Goal: Task Accomplishment & Management: Use online tool/utility

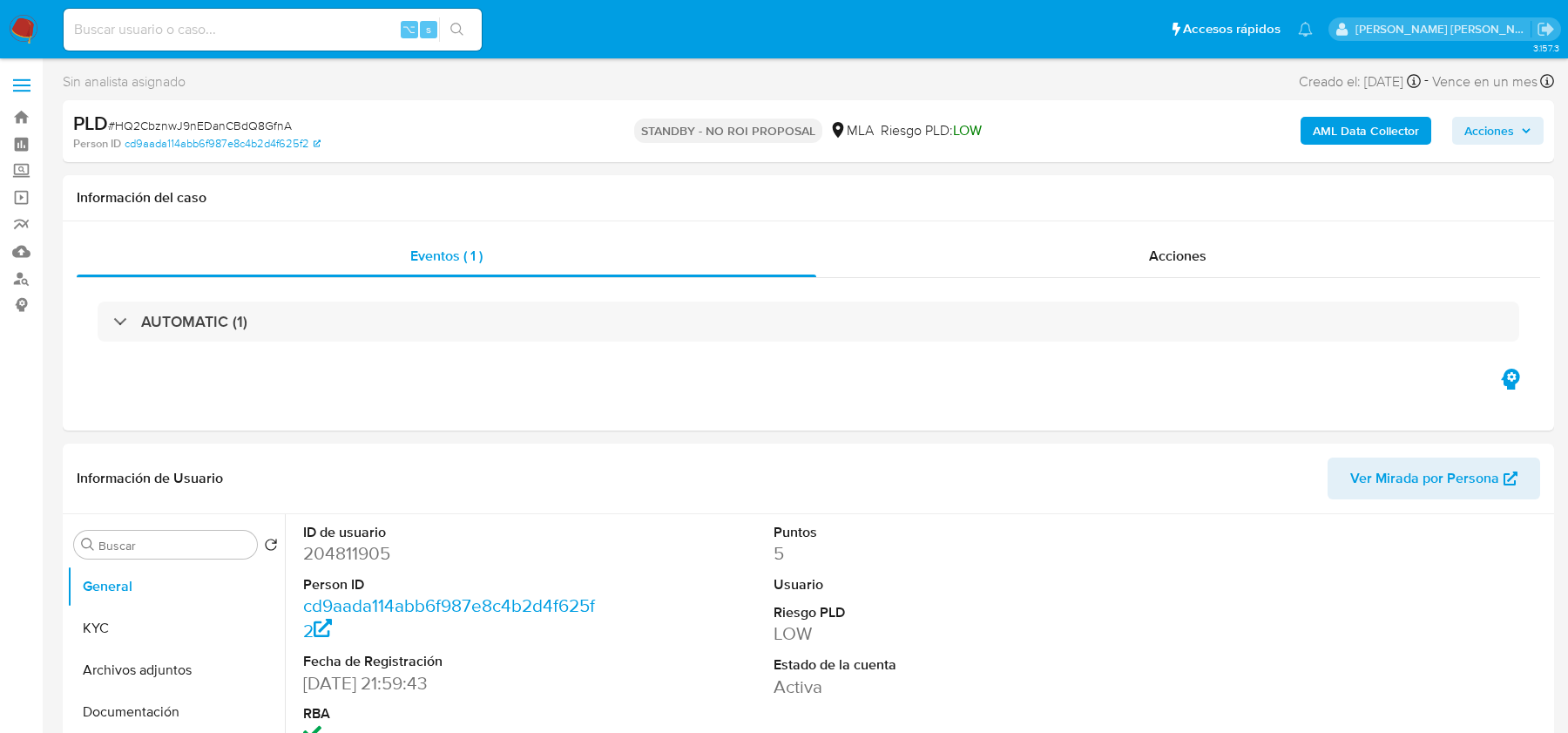
select select "10"
click at [17, 38] on img at bounding box center [23, 29] width 30 height 30
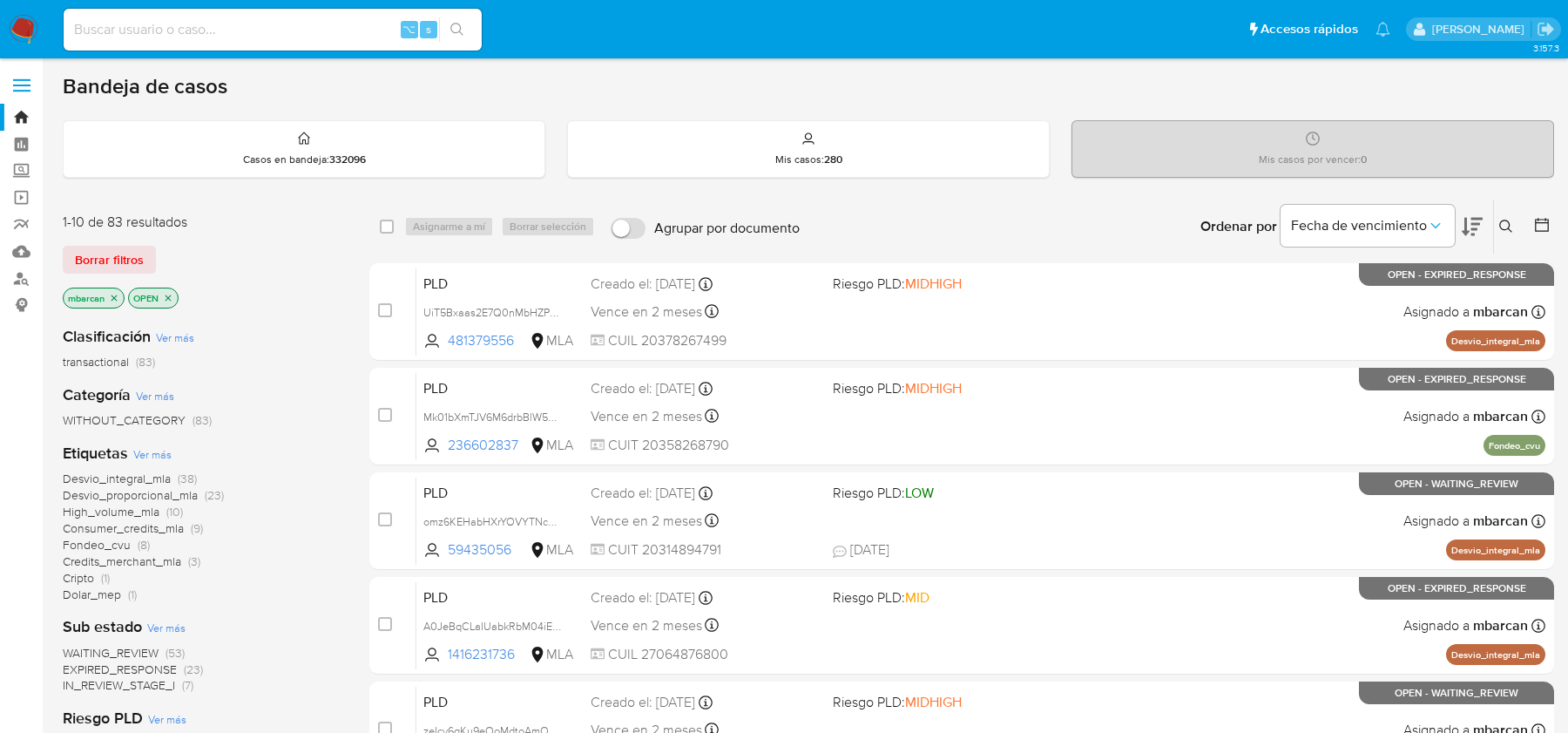
click at [305, 27] on input at bounding box center [273, 29] width 419 height 22
paste input "RavAzsSiKUTB6MougyjWGIPi"
type input "RavAzsSiKUTB6MougyjWGIPi"
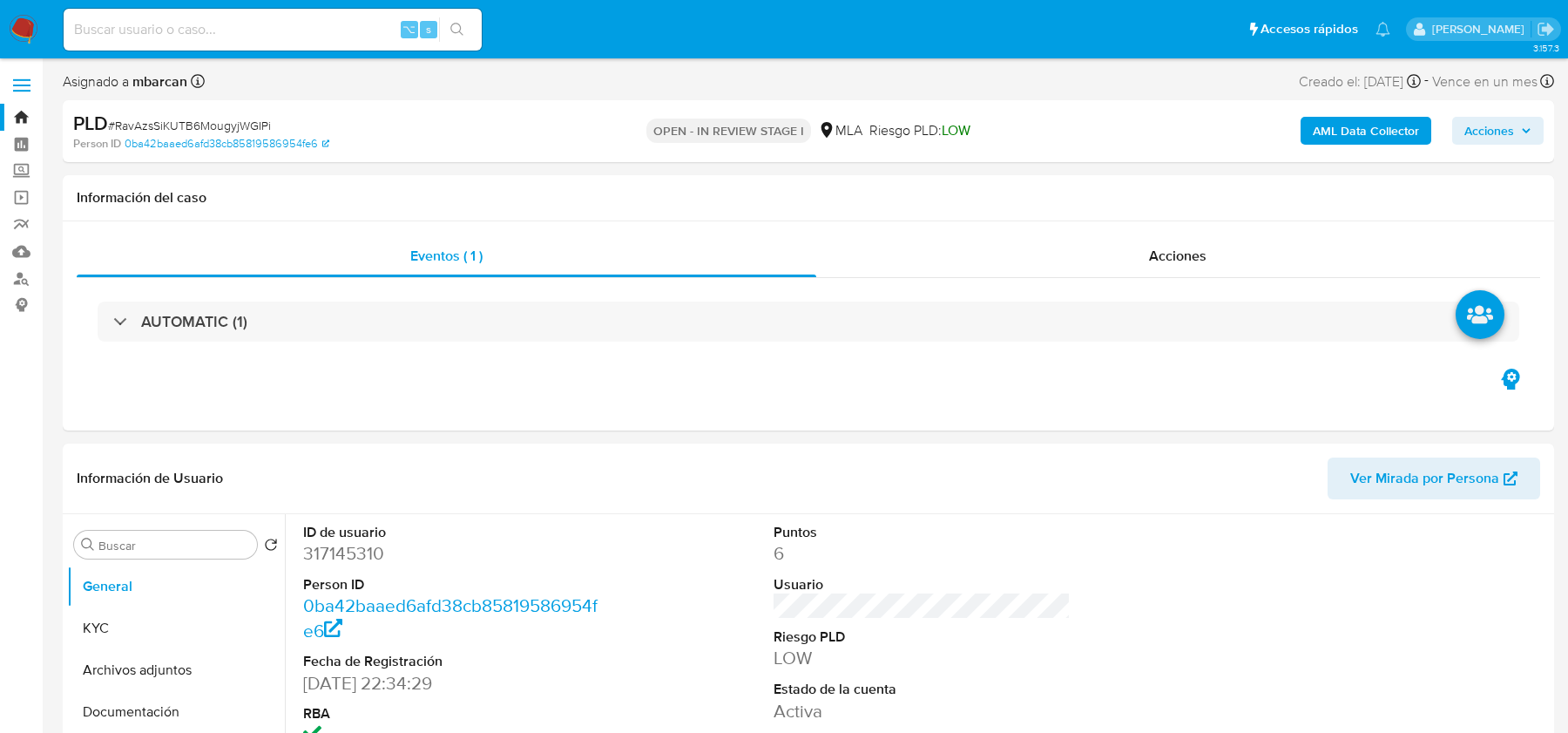
select select "10"
click at [341, 552] on dd "317145310" at bounding box center [450, 553] width 296 height 24
copy dd "317145310"
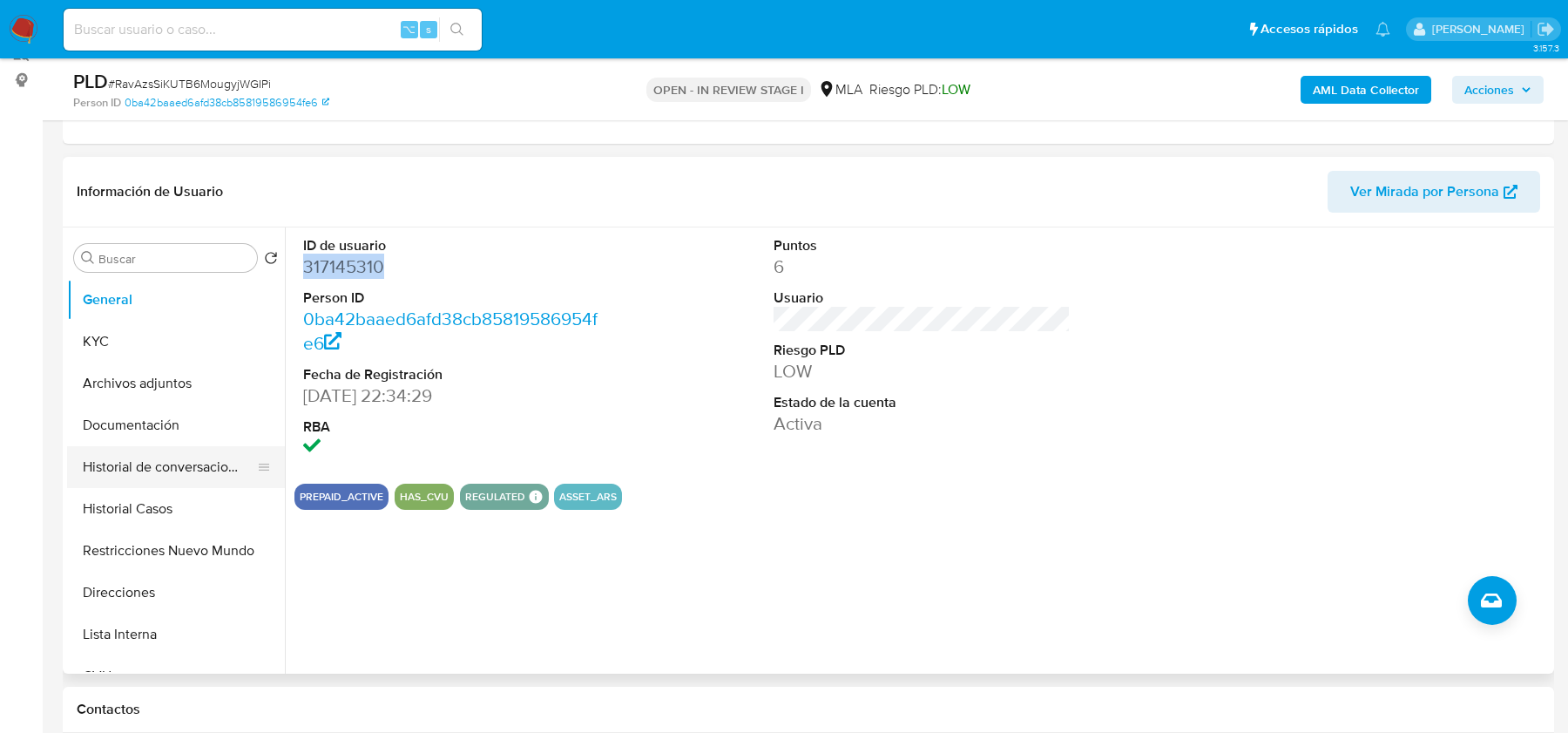
click at [176, 464] on button "Historial de conversaciones" at bounding box center [169, 467] width 203 height 41
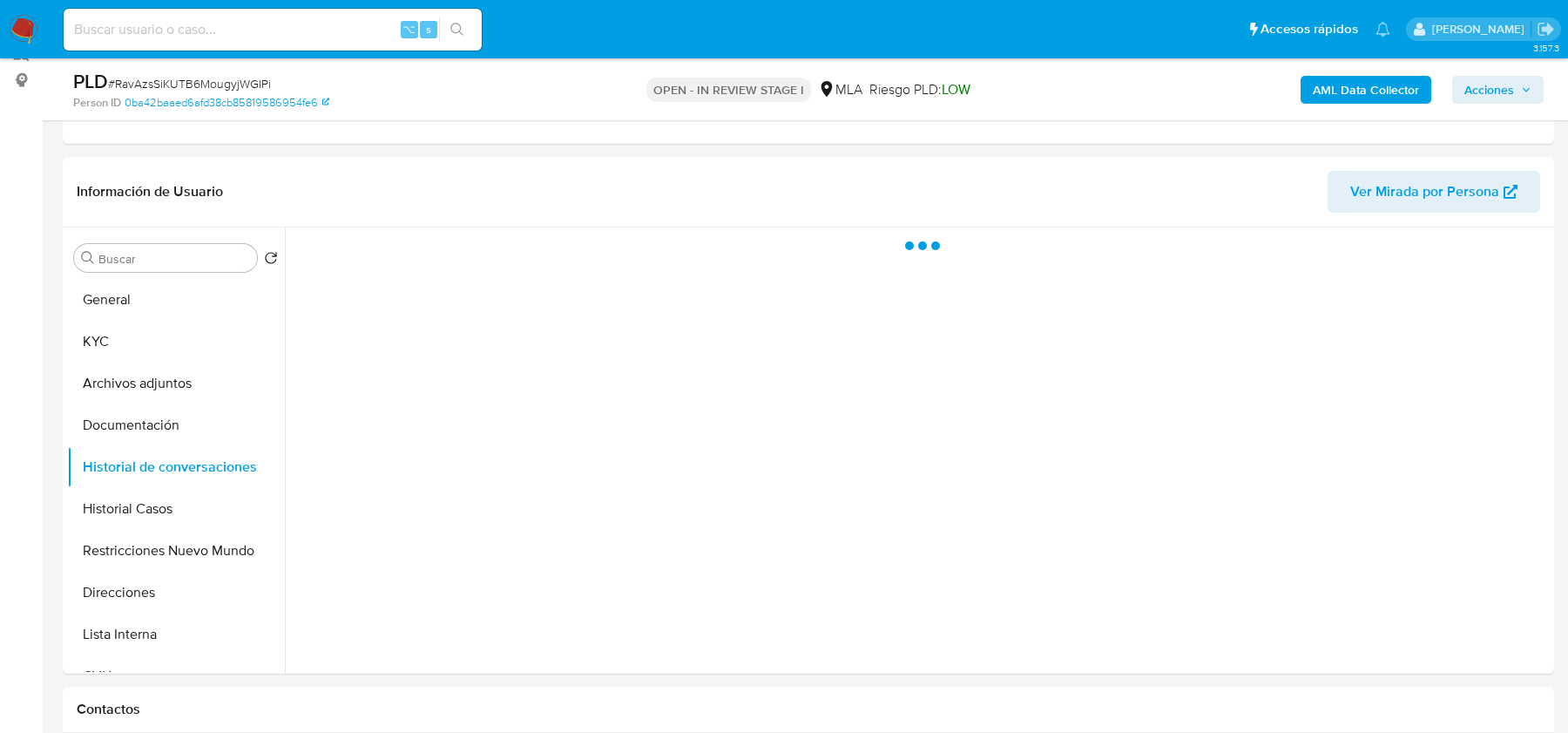
click at [209, 76] on span "# RavAzsSiKUTB6MougyjWGIPi" at bounding box center [189, 84] width 163 height 17
copy span "RavAzsSiKUTB6MougyjWGIPi"
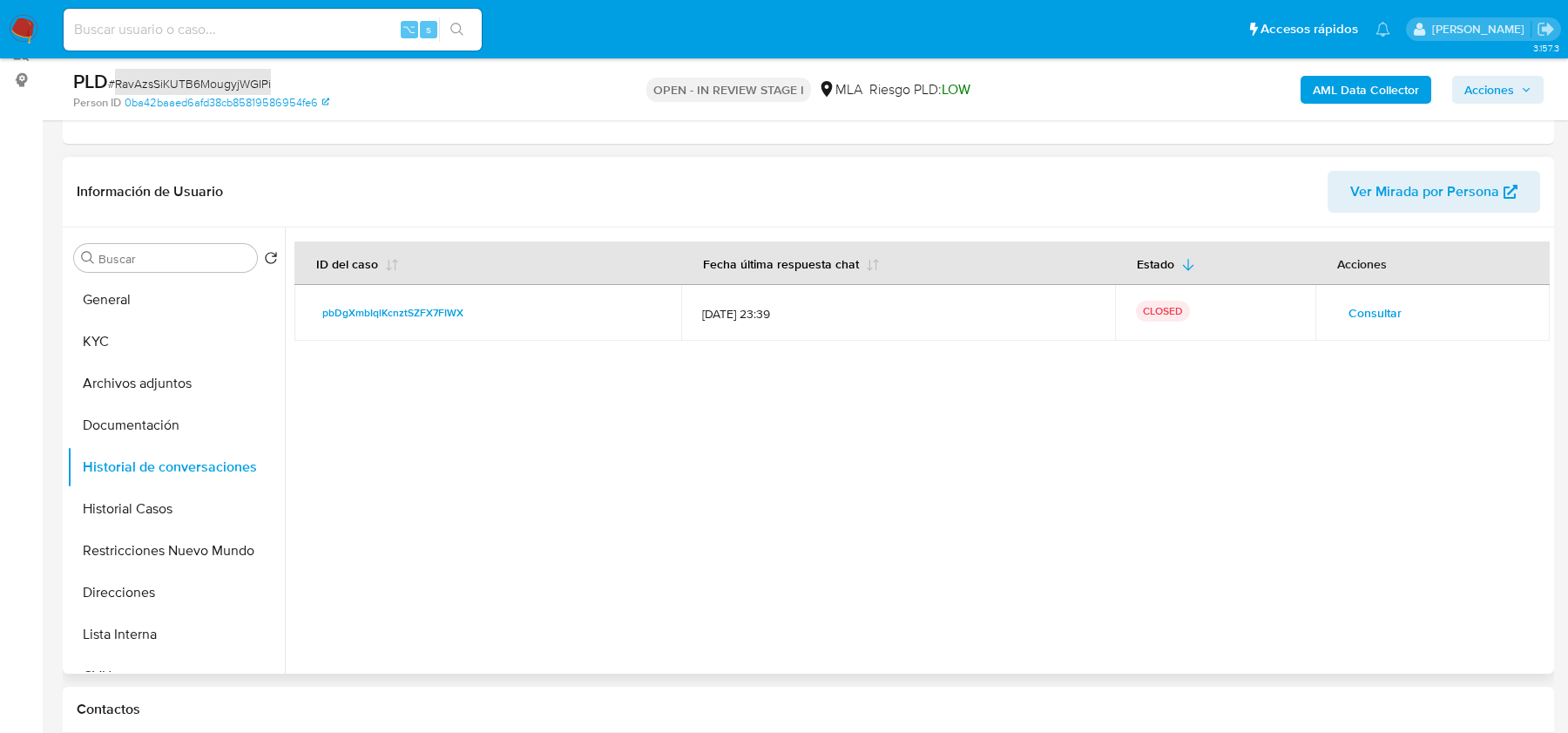
scroll to position [0, 0]
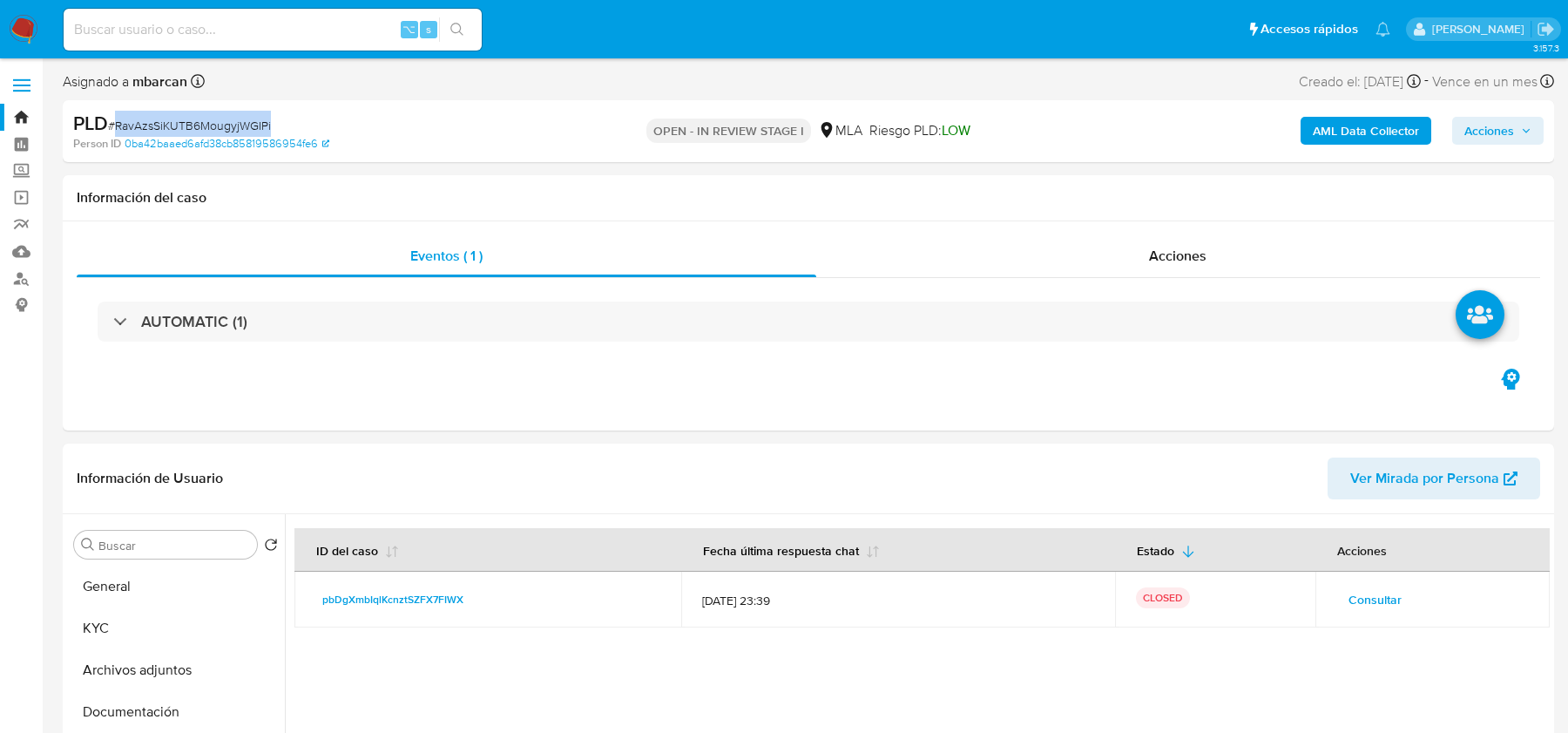
copy span "RavAzsSiKUTB6MougyjWGIPi"
click at [151, 608] on button "KYC" at bounding box center [169, 628] width 203 height 41
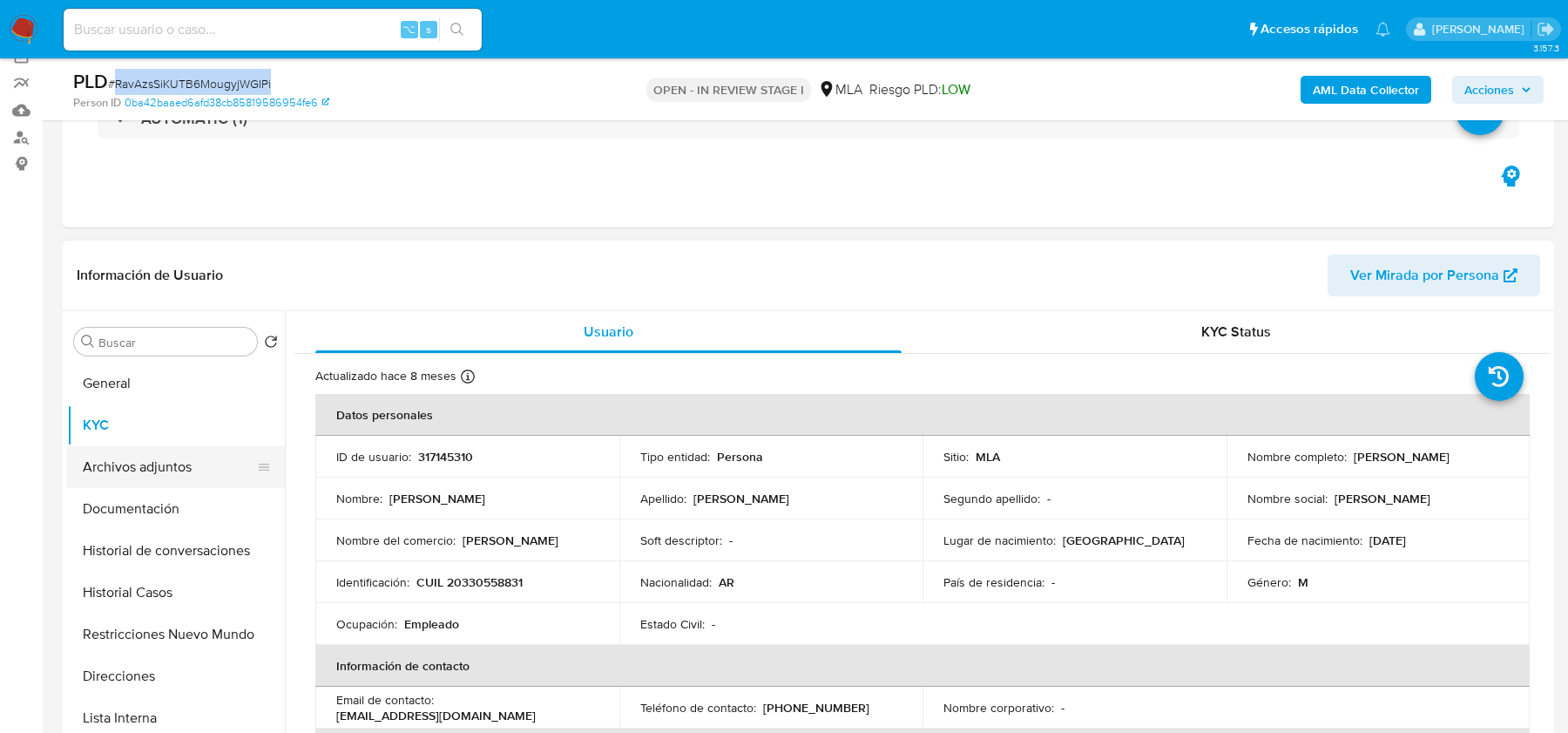
click at [149, 450] on button "Archivos adjuntos" at bounding box center [169, 467] width 203 height 41
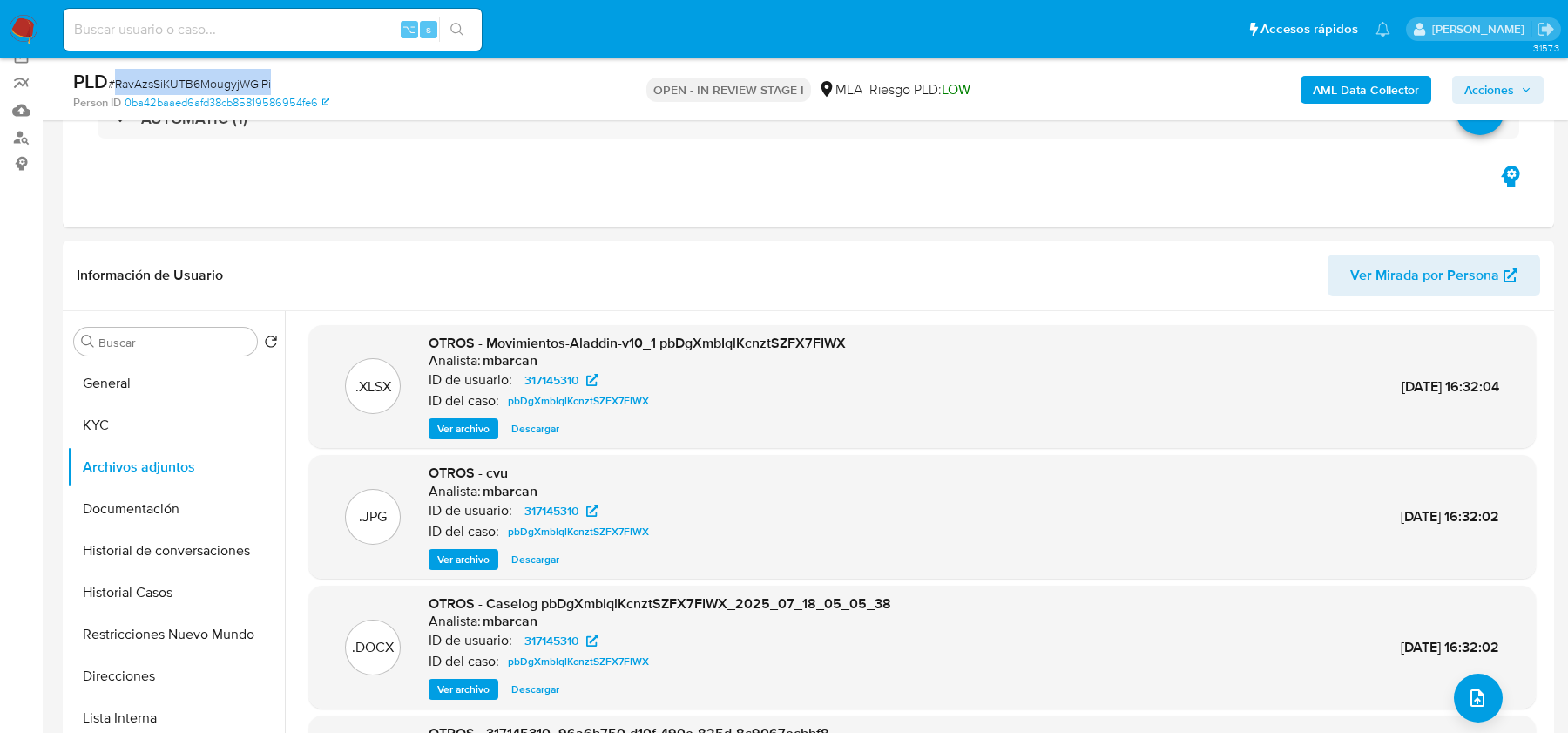
click at [1383, 86] on b "AML Data Collector" at bounding box center [1365, 90] width 106 height 28
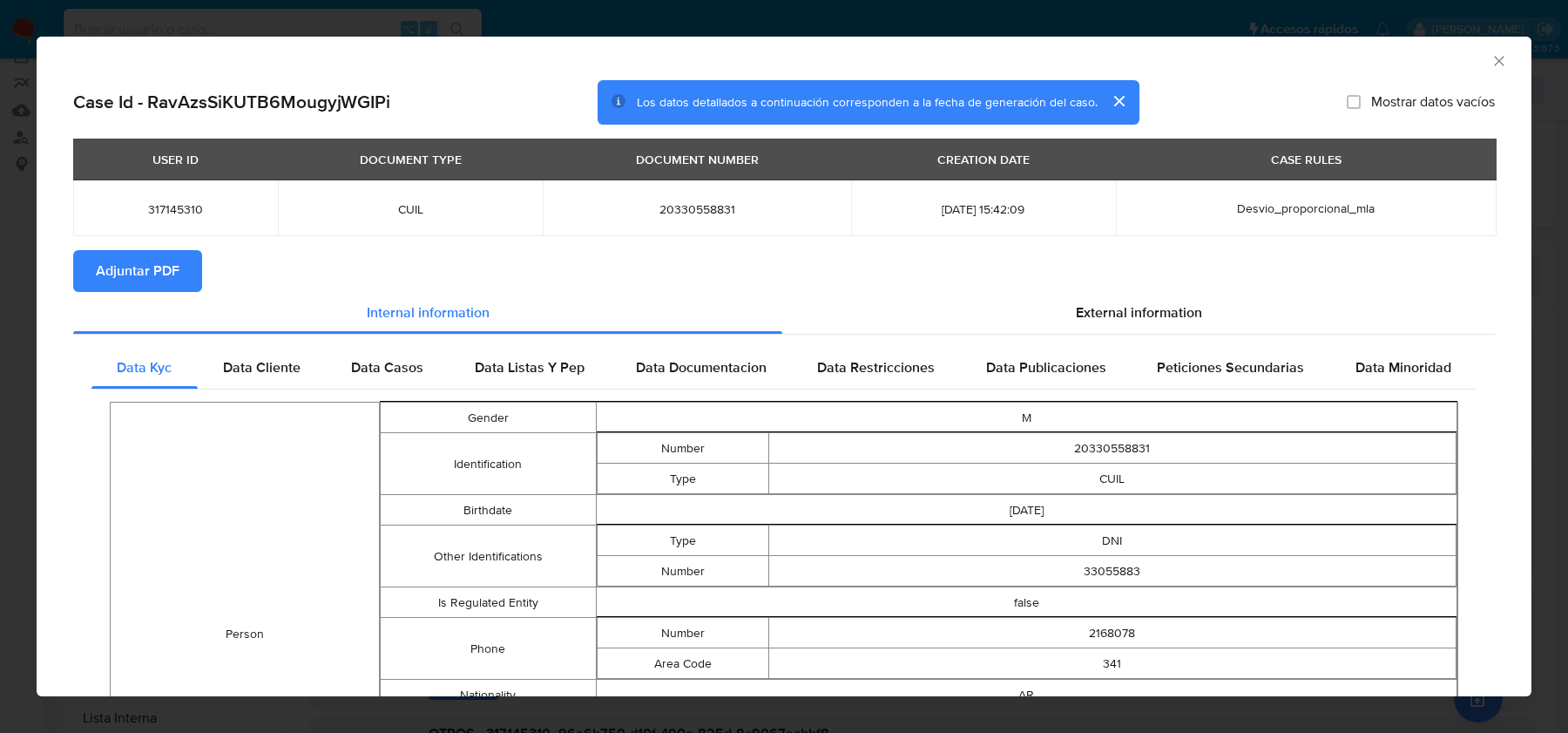
click at [125, 275] on span "Adjuntar PDF" at bounding box center [137, 271] width 84 height 39
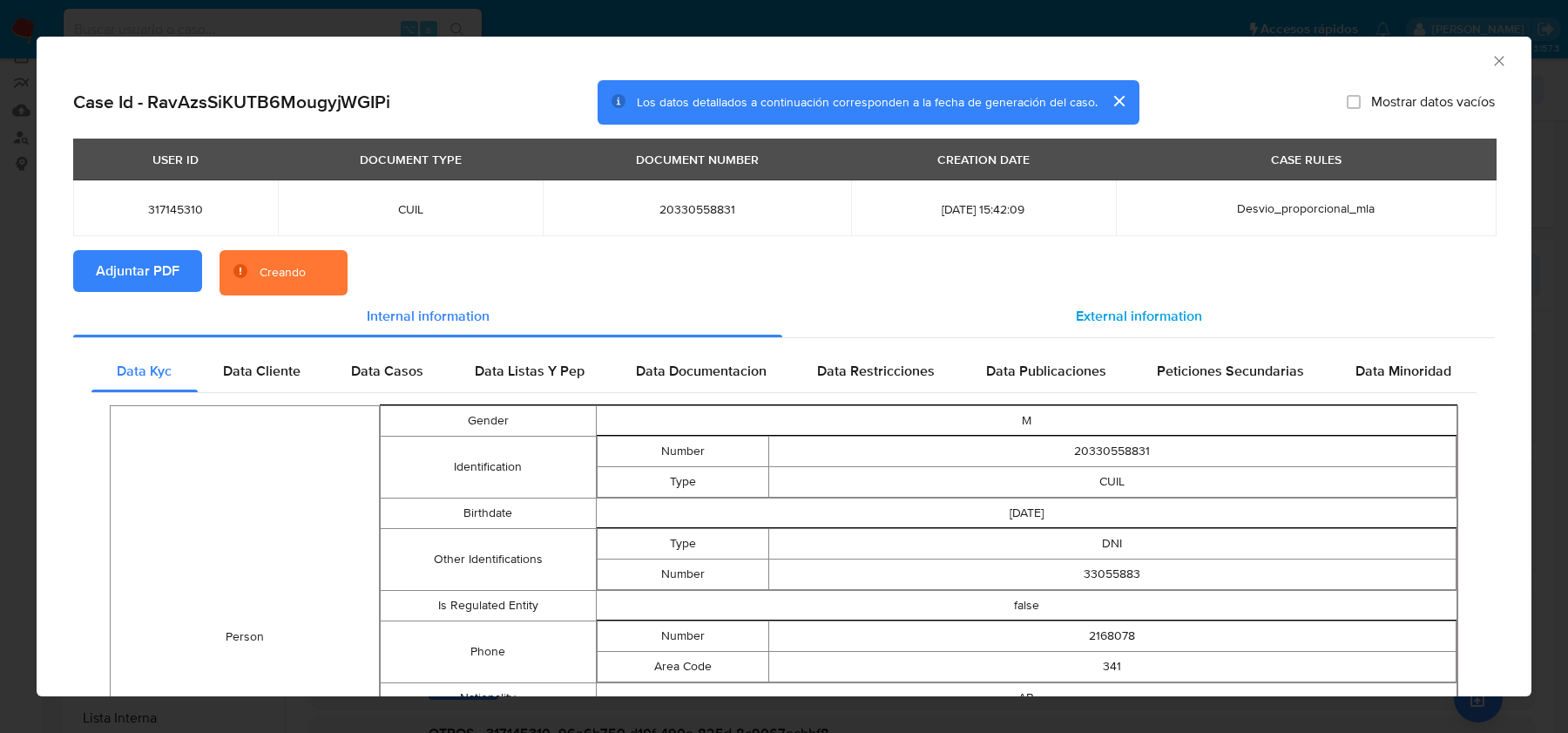
click at [1203, 327] on div "External information" at bounding box center [1138, 315] width 713 height 41
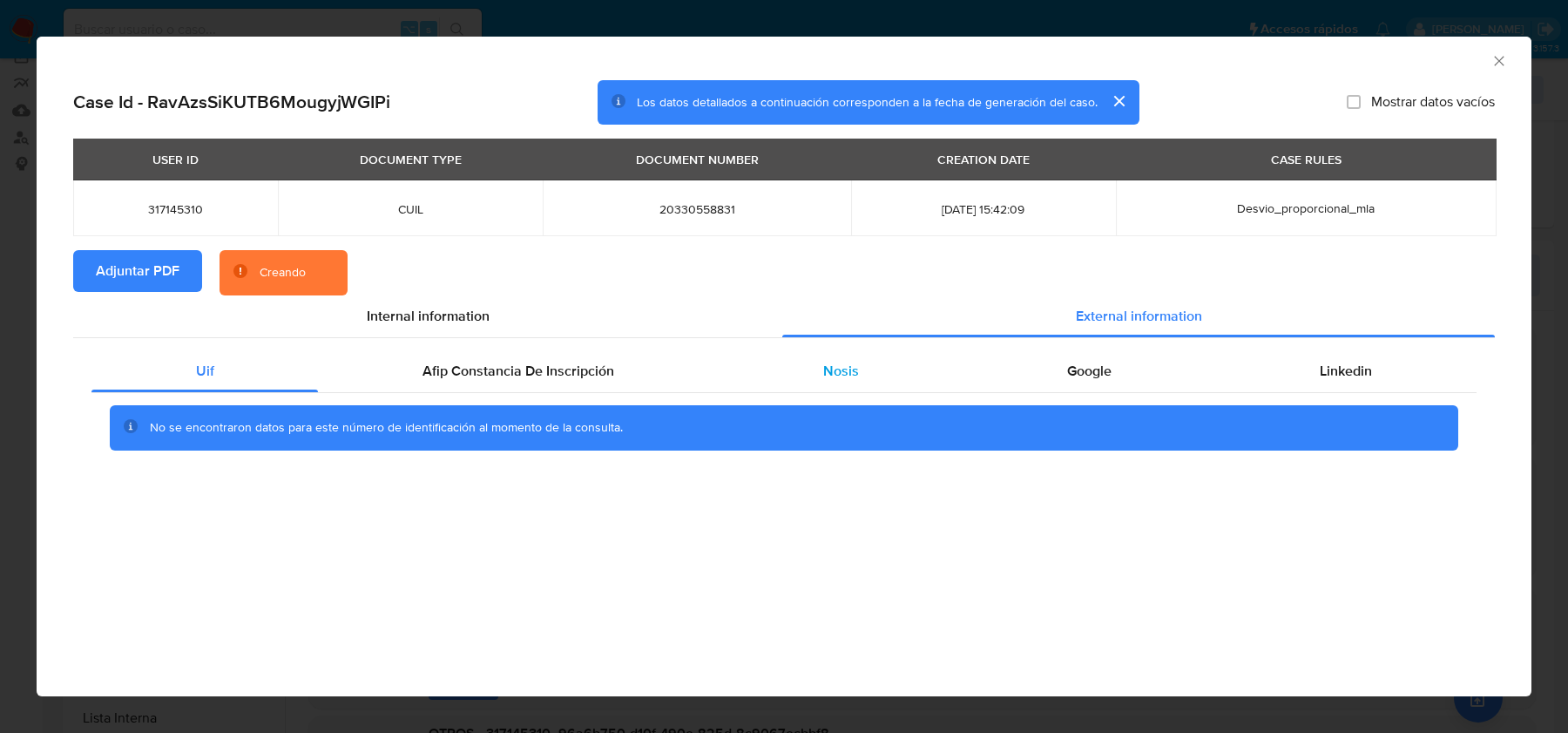
click at [878, 371] on div "Nosis" at bounding box center [840, 370] width 244 height 41
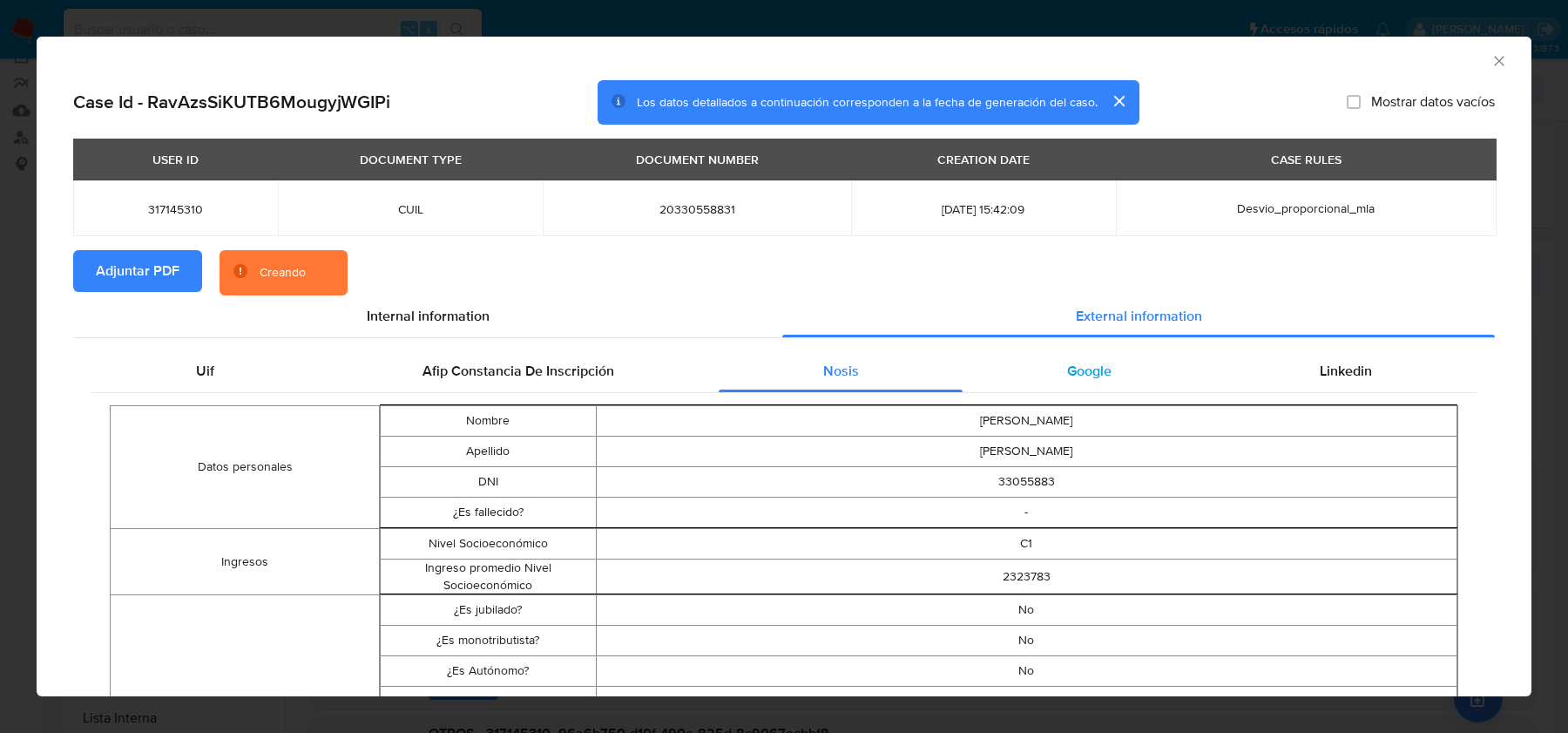
click at [1084, 379] on span "Google" at bounding box center [1090, 370] width 44 height 20
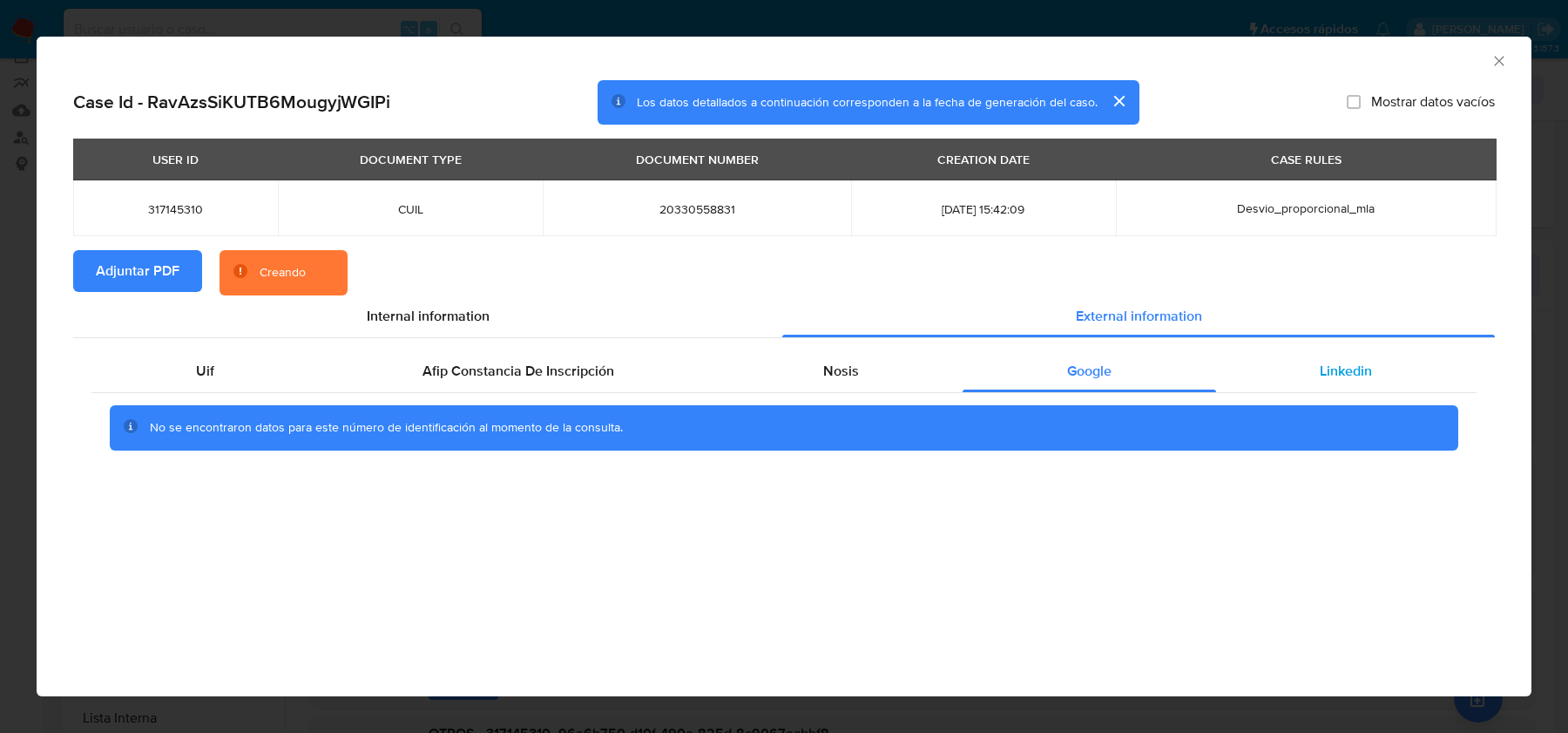
click at [1442, 373] on div "Linkedin" at bounding box center [1346, 370] width 260 height 41
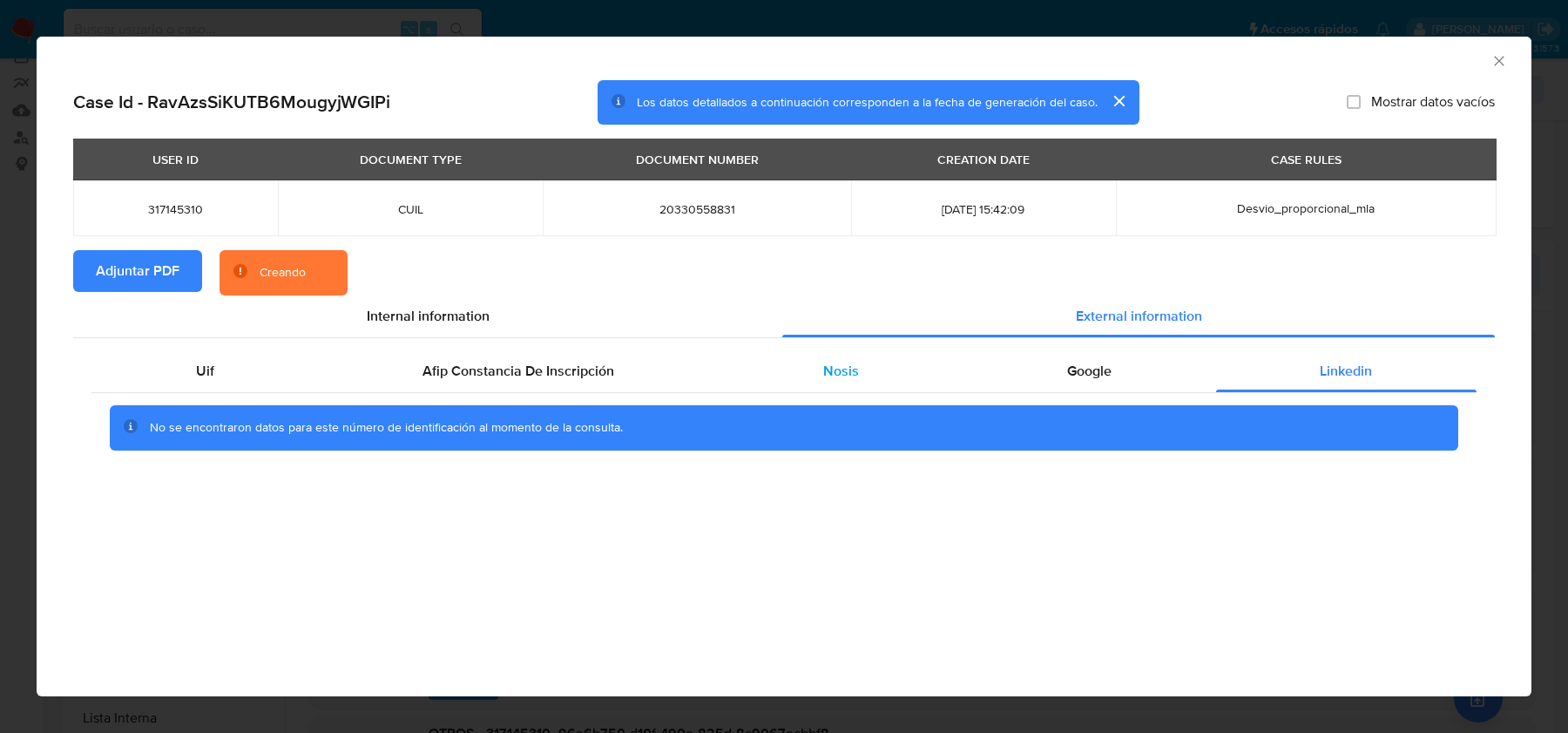
click at [765, 370] on div "Nosis" at bounding box center [840, 370] width 244 height 41
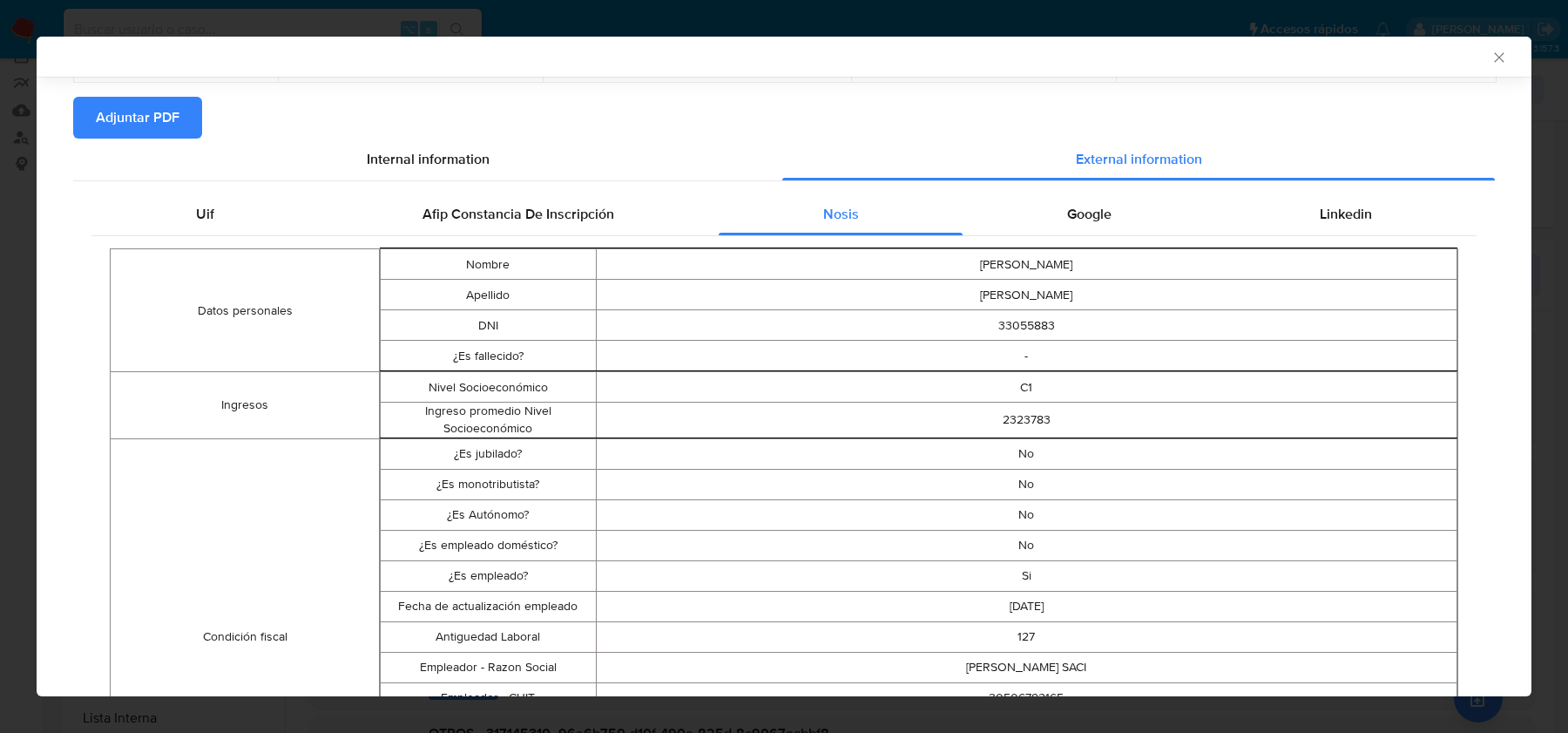
scroll to position [238, 0]
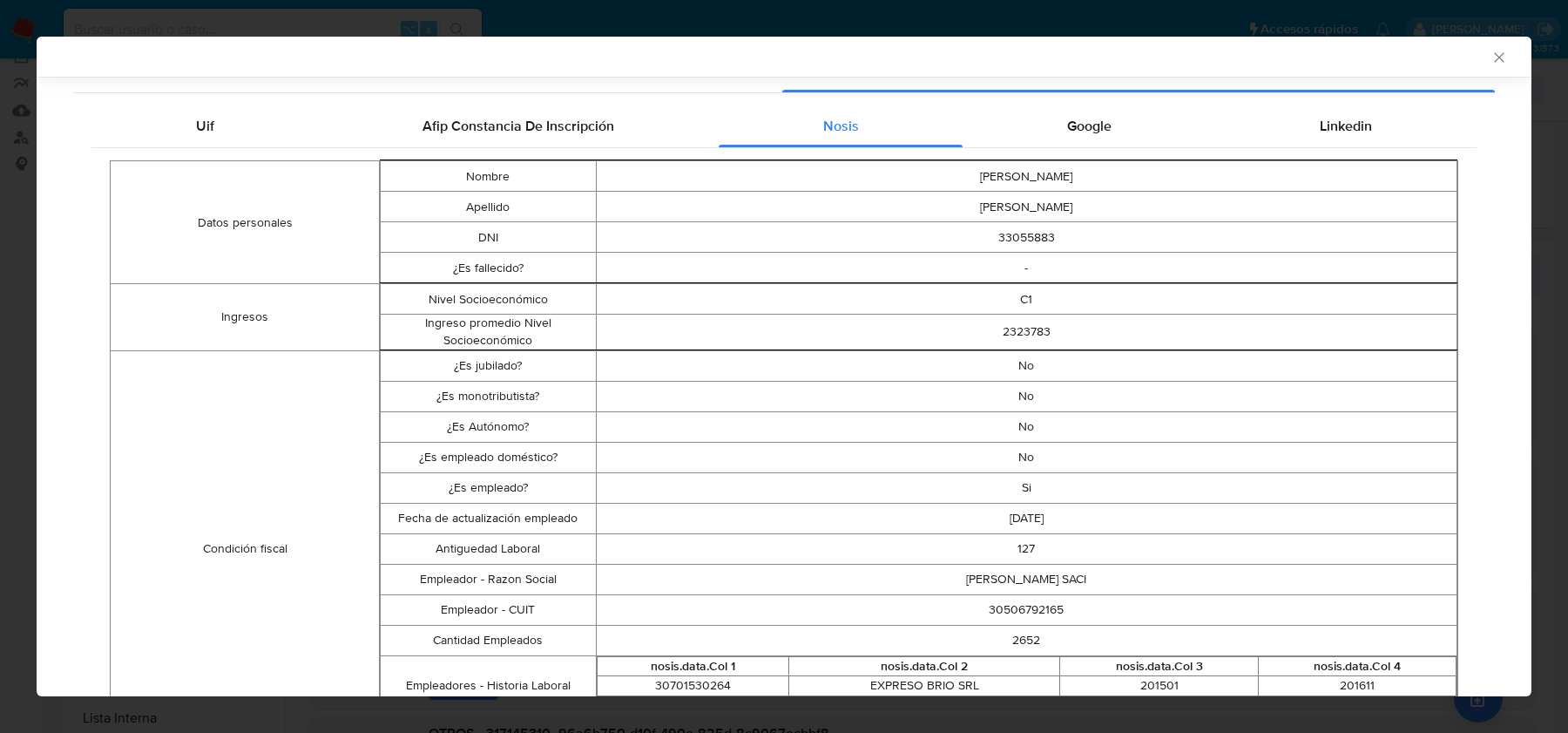
click at [1011, 611] on td "30506792165" at bounding box center [1026, 610] width 861 height 31
click at [1011, 610] on td "30506792165" at bounding box center [1026, 610] width 861 height 31
copy td "30506792165"
click at [1159, 120] on div "Google" at bounding box center [1089, 125] width 253 height 41
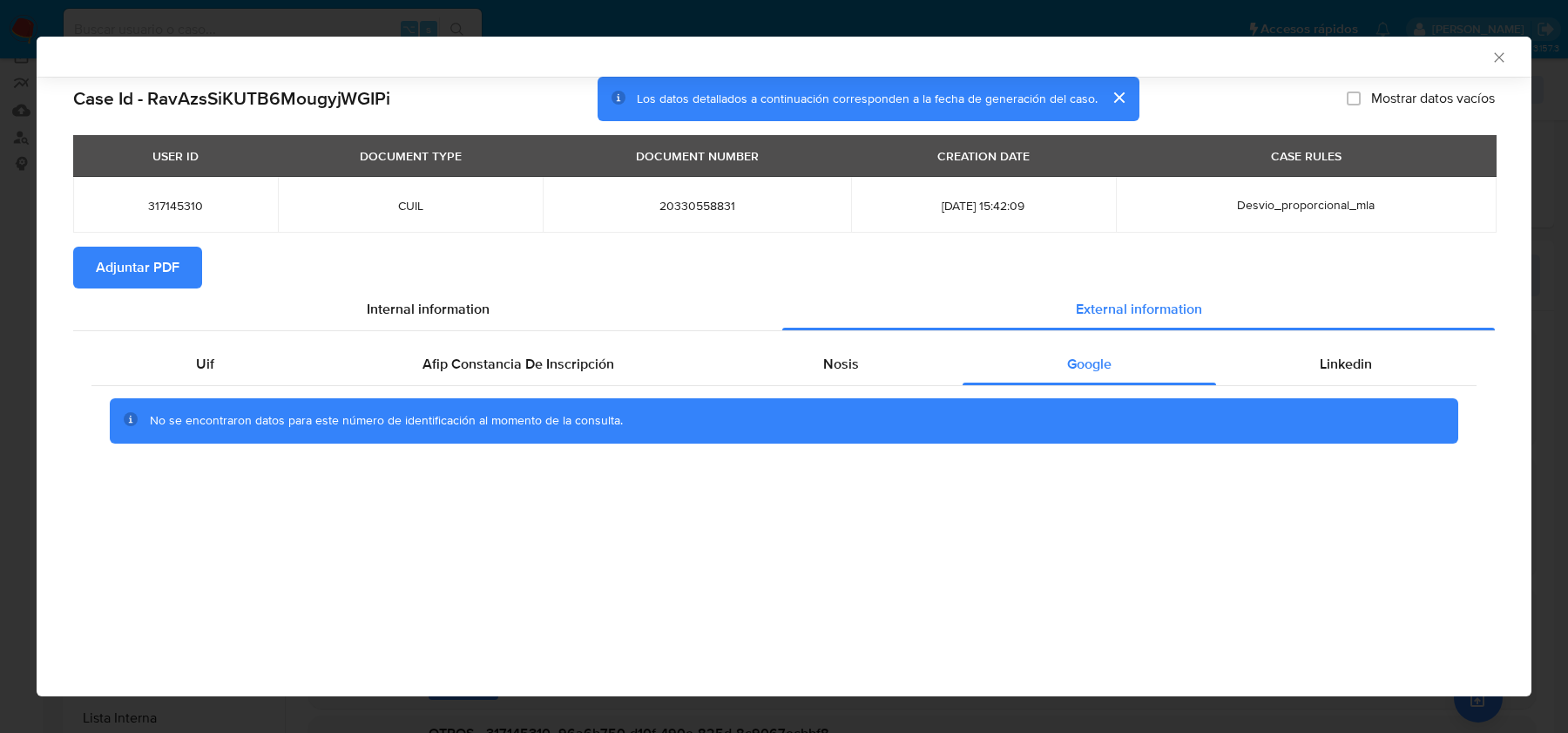
scroll to position [0, 0]
click at [1315, 122] on section "Case Id - RavAzsSiKUTB6MougyjWGIPi Los datos detallados a continuación correspo…" at bounding box center [784, 272] width 1421 height 393
click at [1499, 57] on icon "Cerrar ventana" at bounding box center [1499, 57] width 10 height 10
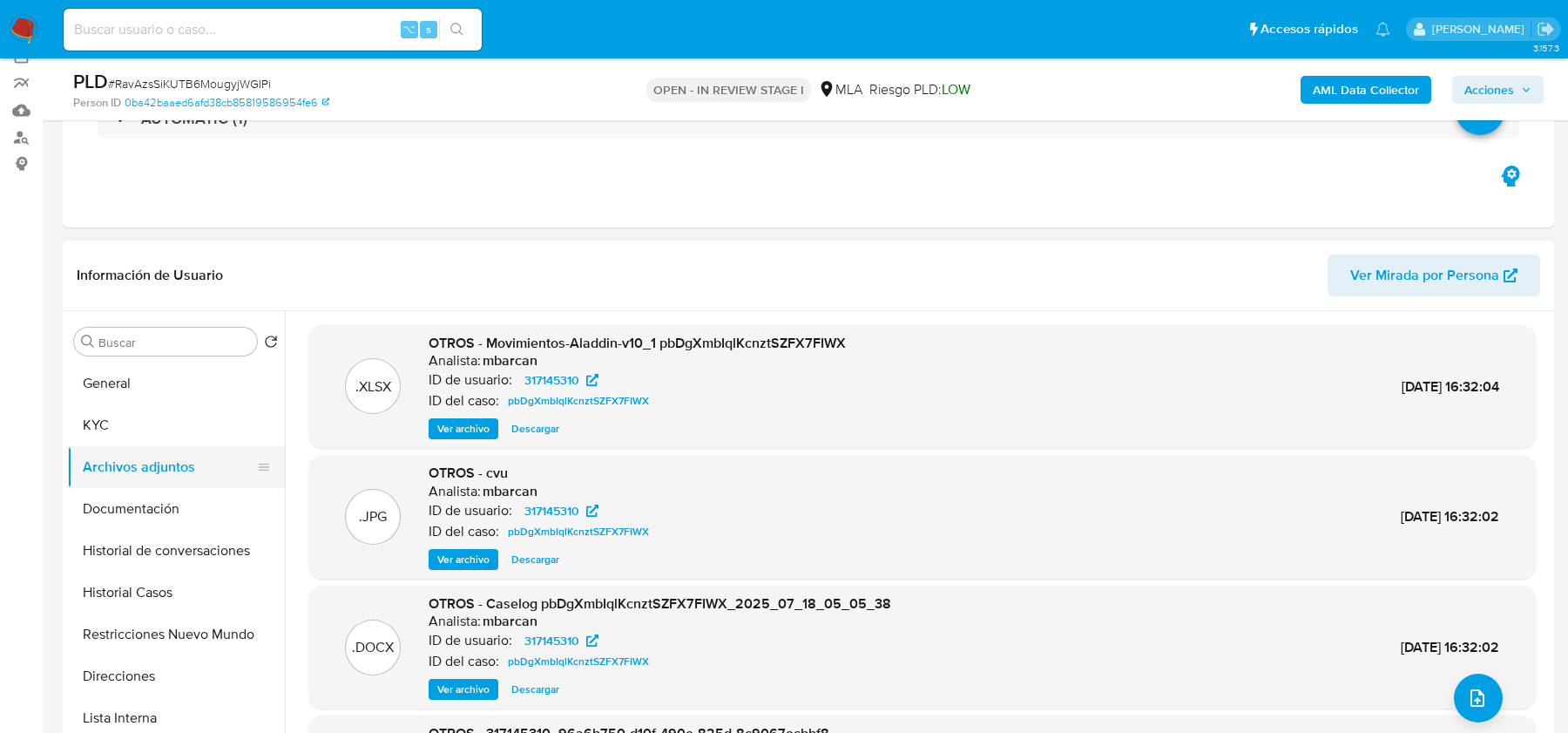
drag, startPoint x: 131, startPoint y: 433, endPoint x: 131, endPoint y: 476, distance: 43.0
click at [131, 433] on button "KYC" at bounding box center [176, 424] width 218 height 41
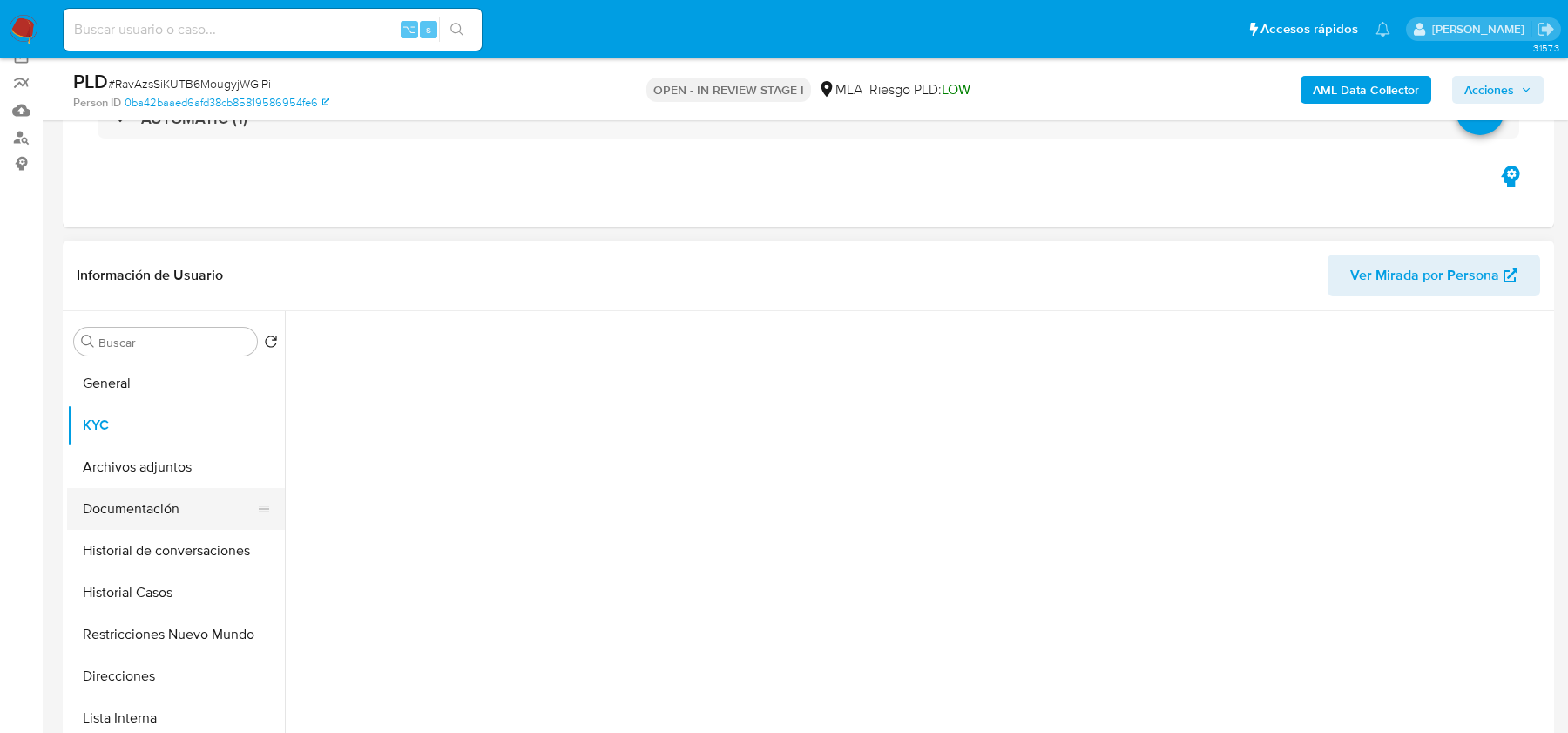
click at [131, 488] on button "Documentación" at bounding box center [169, 508] width 203 height 41
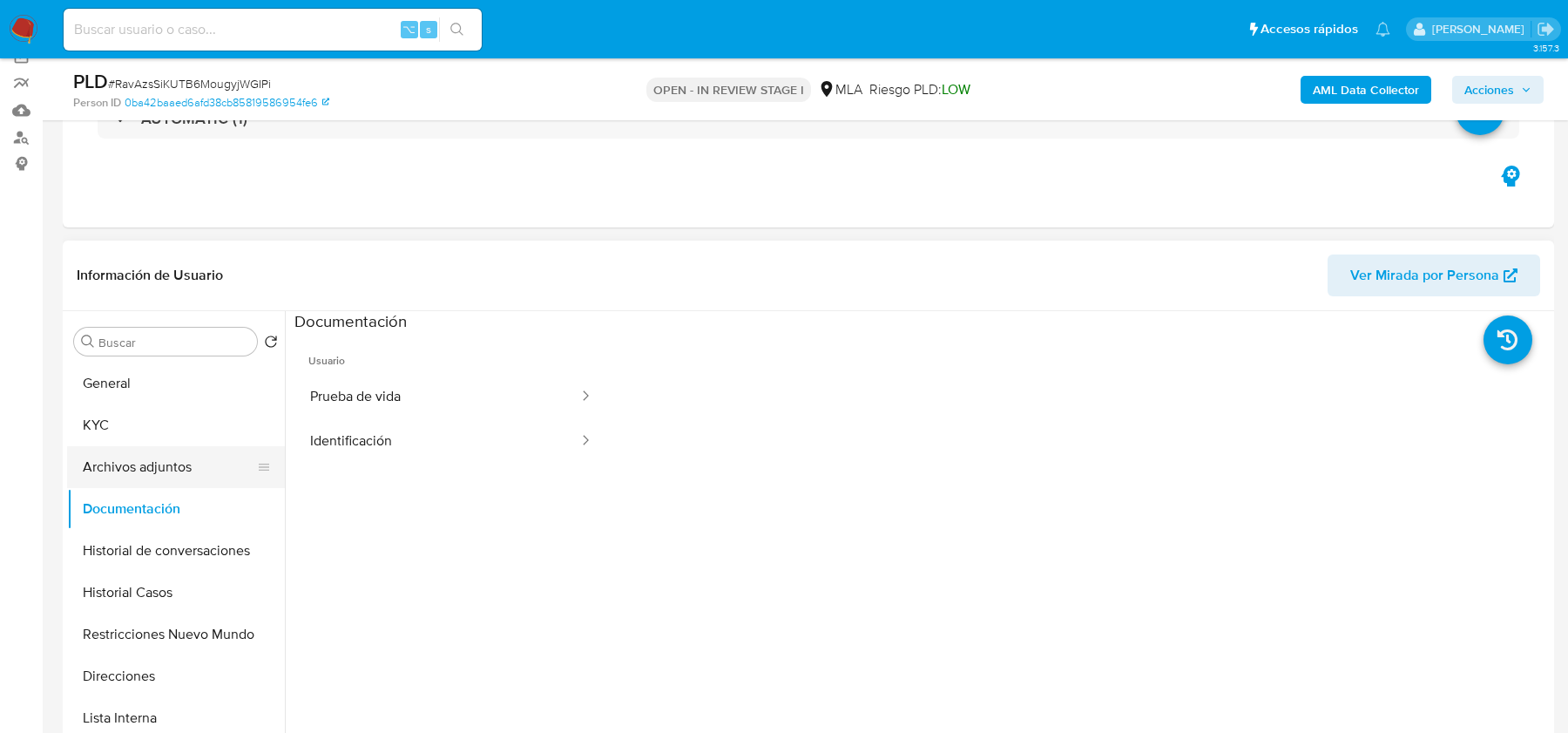
click at [131, 453] on button "Archivos adjuntos" at bounding box center [169, 467] width 203 height 41
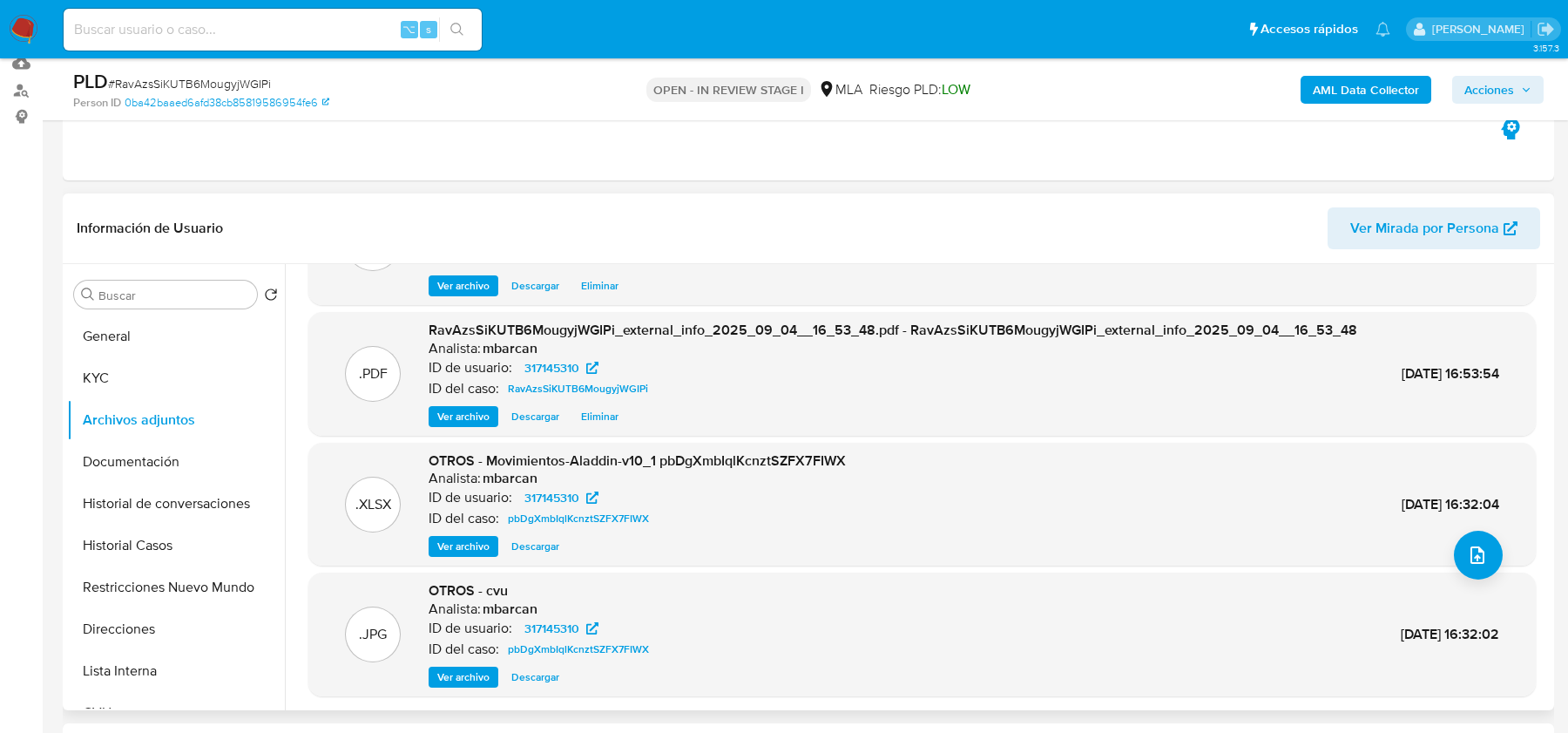
scroll to position [184, 0]
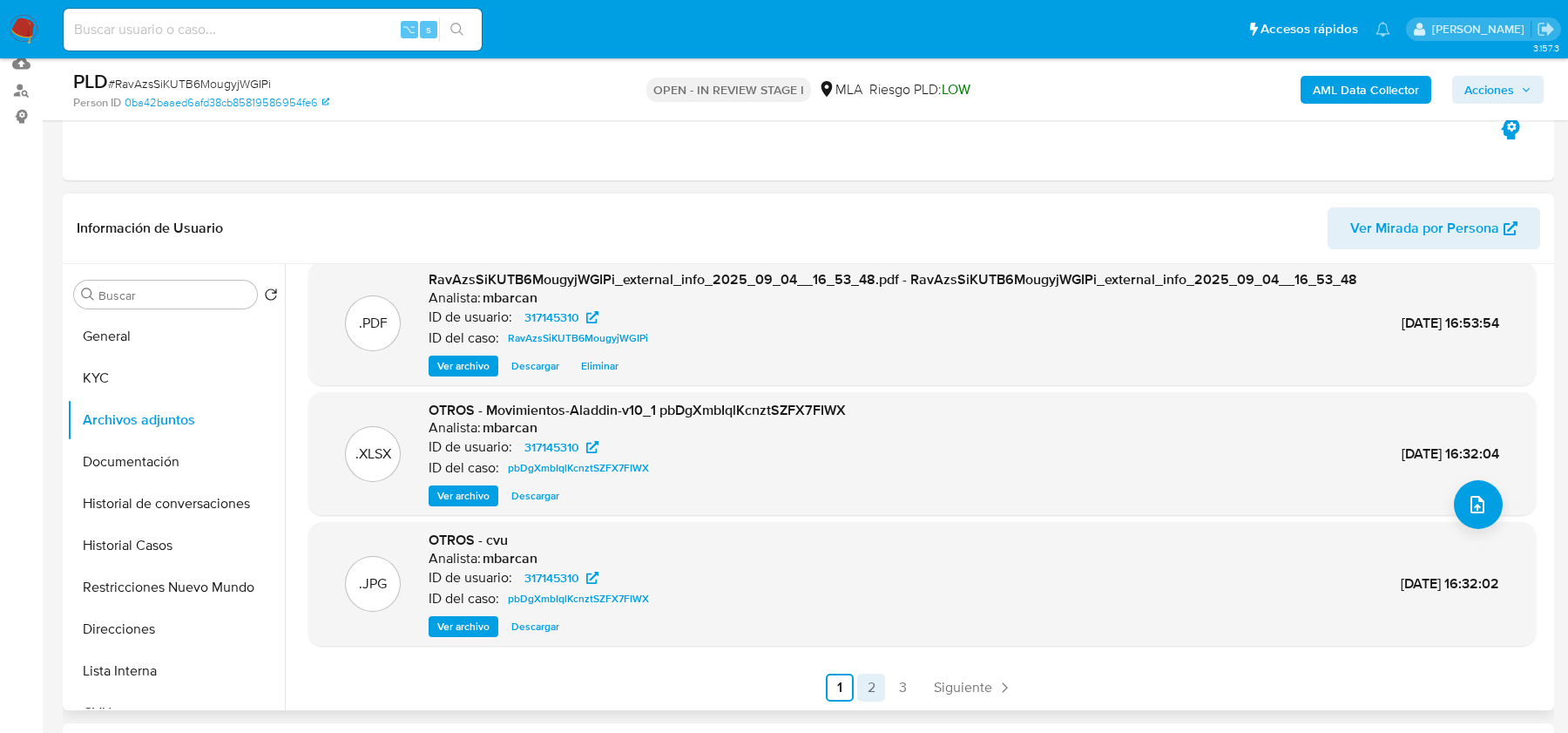
click at [864, 682] on link "2" at bounding box center [871, 687] width 28 height 28
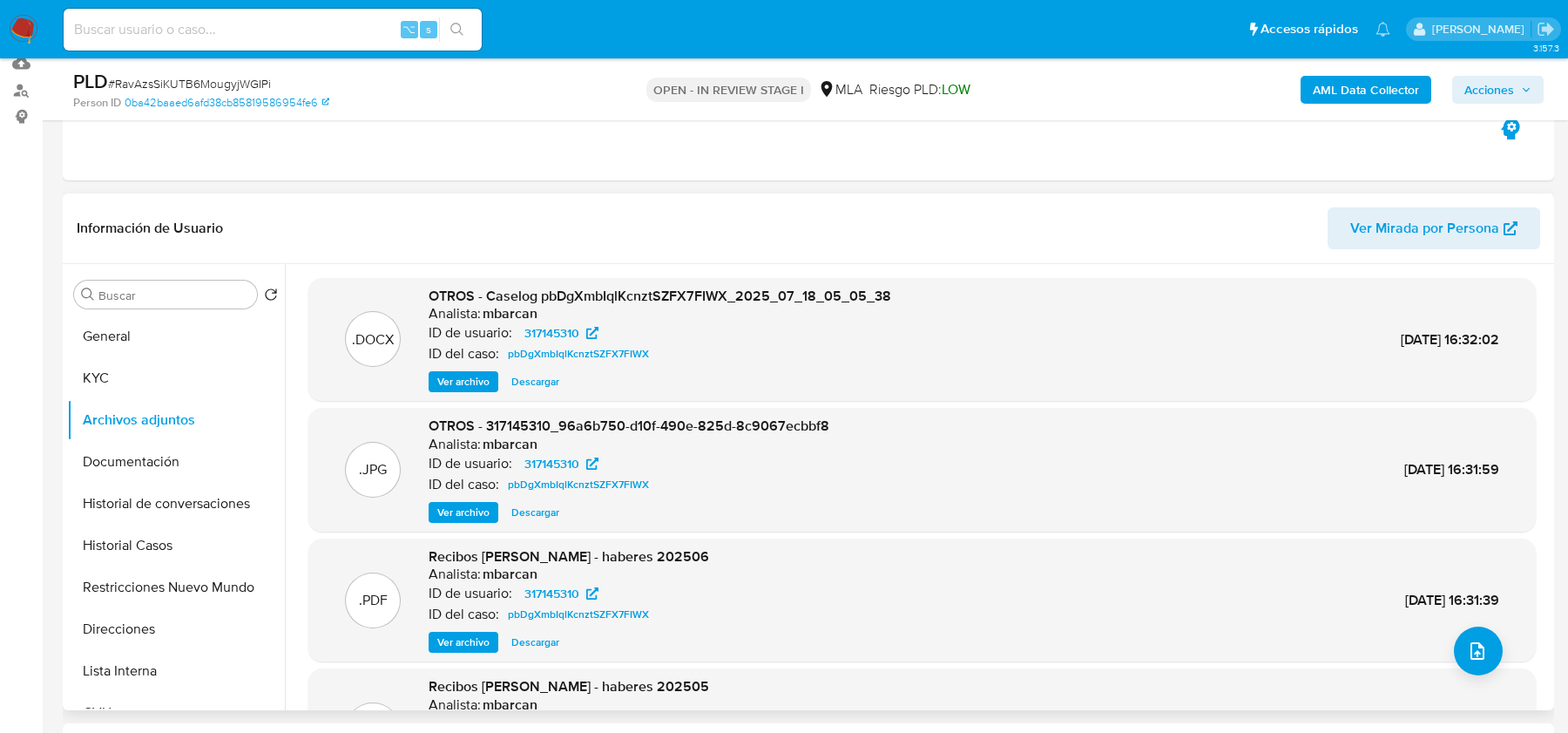
click at [439, 384] on span "Ver archivo" at bounding box center [463, 382] width 52 height 17
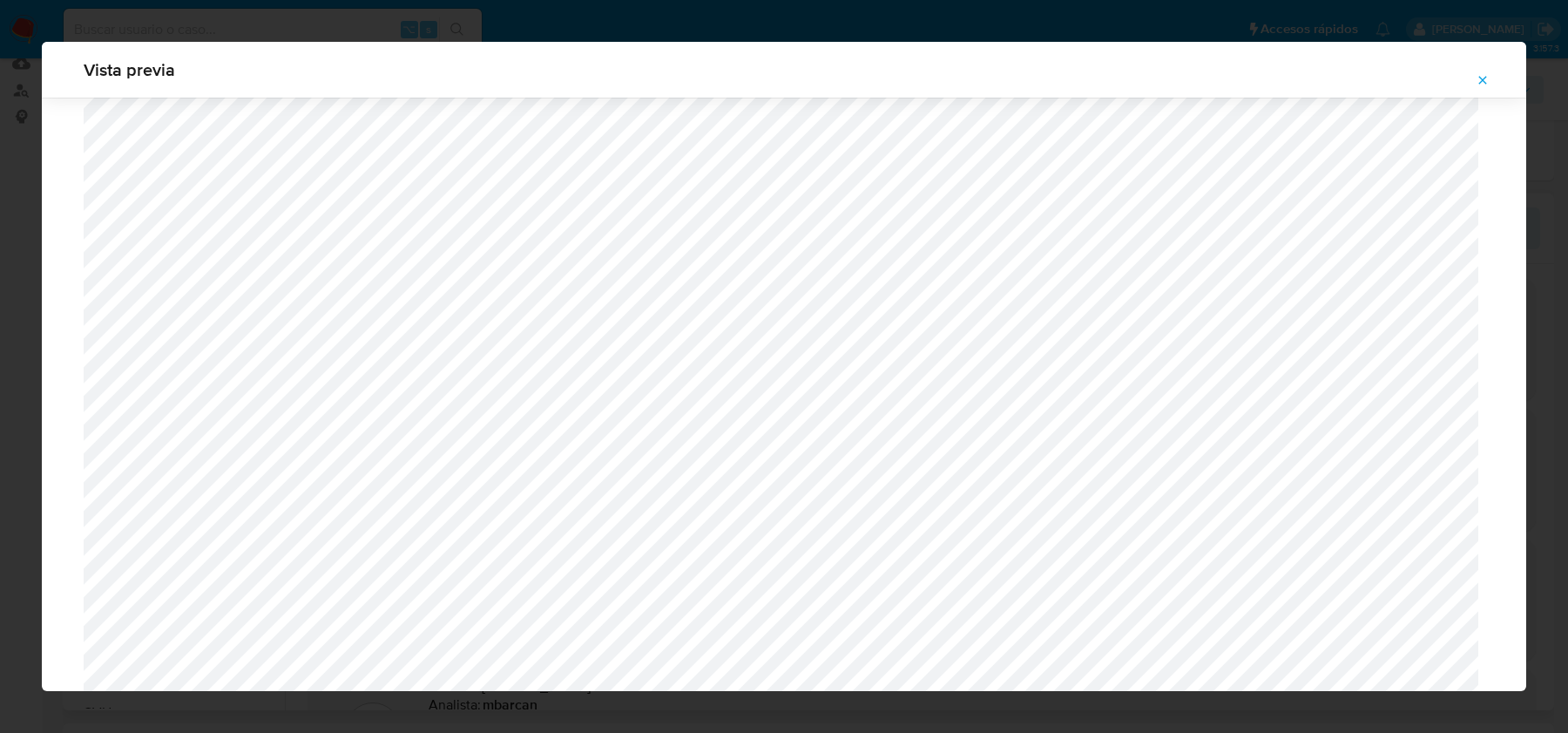
scroll to position [1582, 0]
click at [1484, 71] on span "Attachment preview" at bounding box center [1482, 79] width 14 height 24
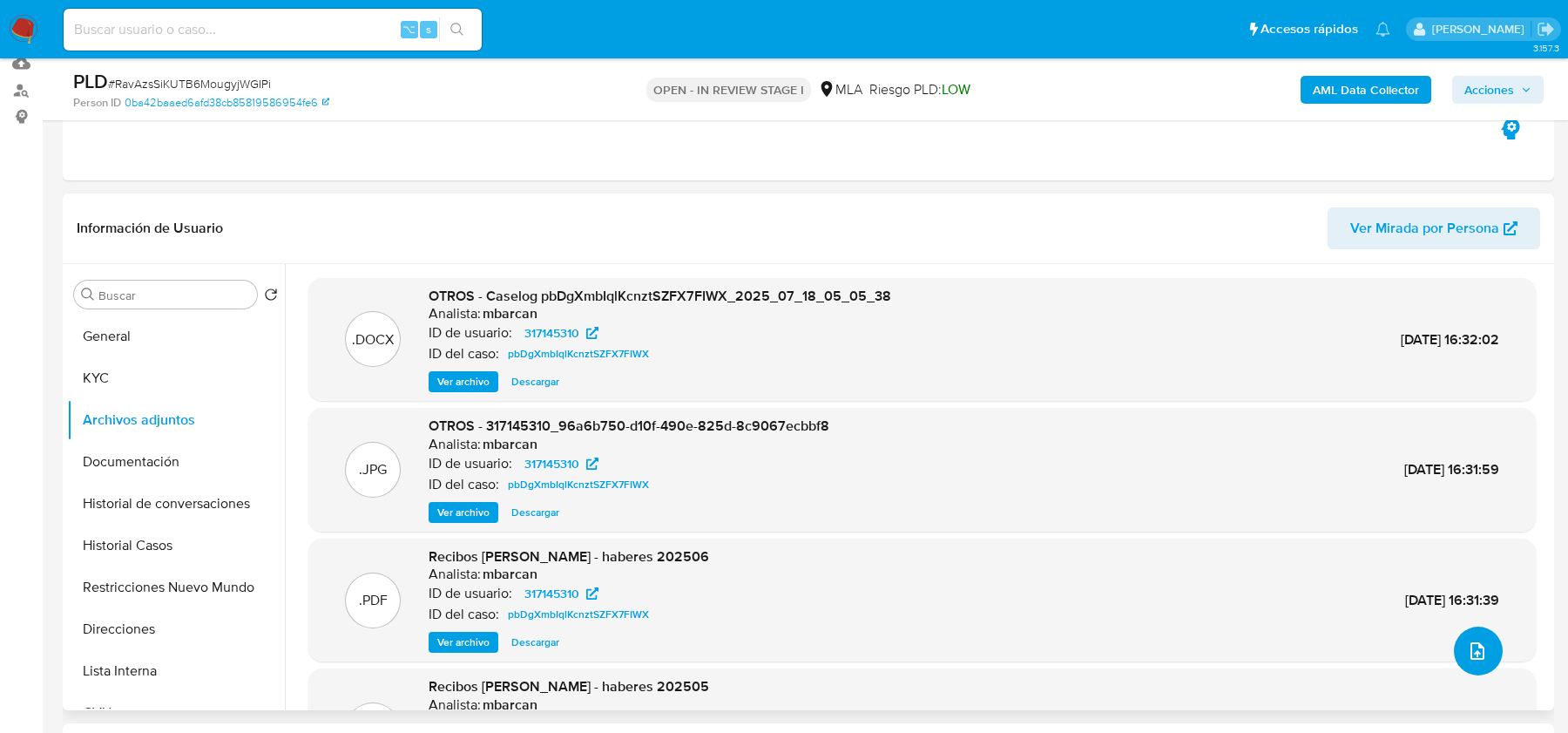
click at [1467, 649] on icon "upload-file" at bounding box center [1477, 651] width 21 height 21
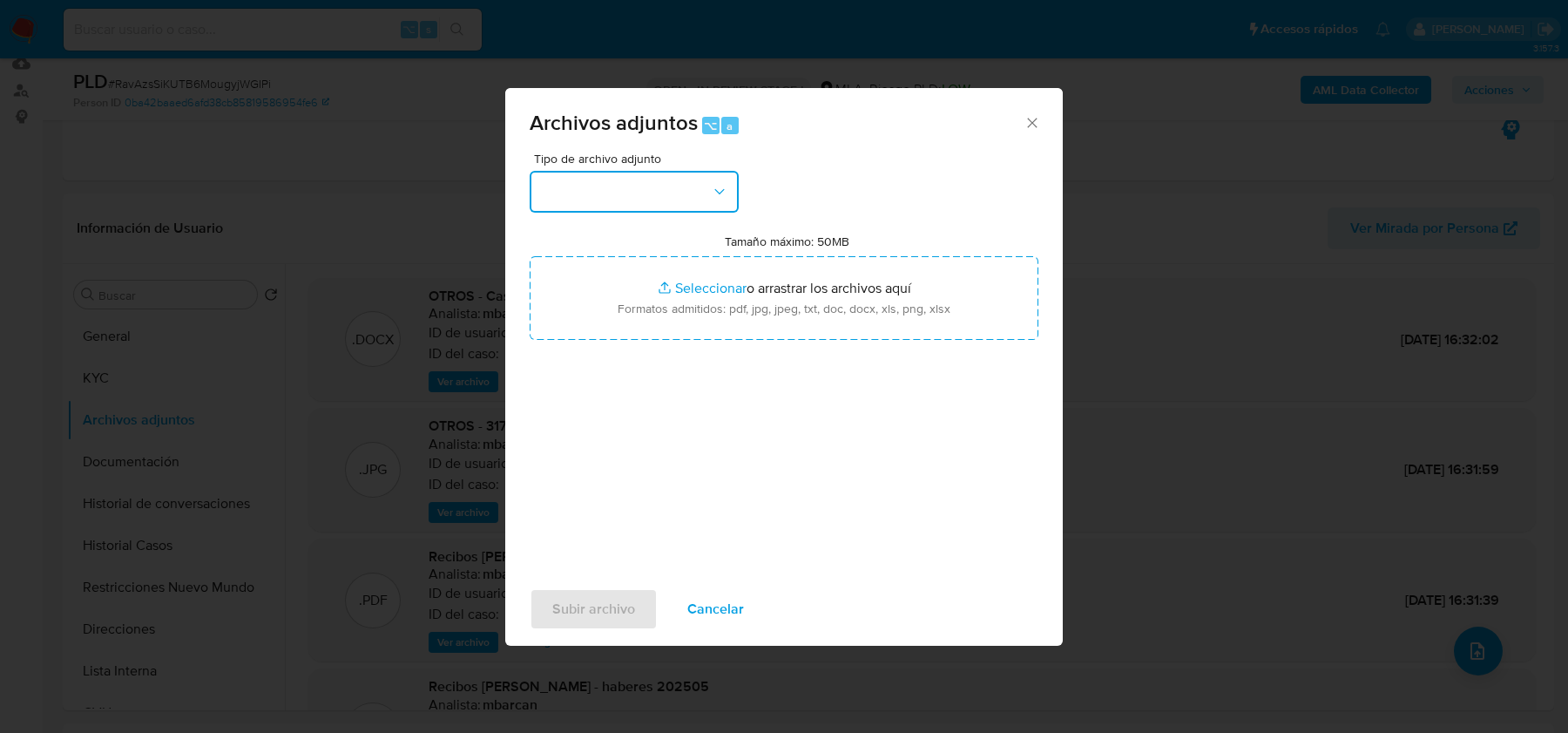
click at [556, 203] on button "button" at bounding box center [634, 191] width 209 height 41
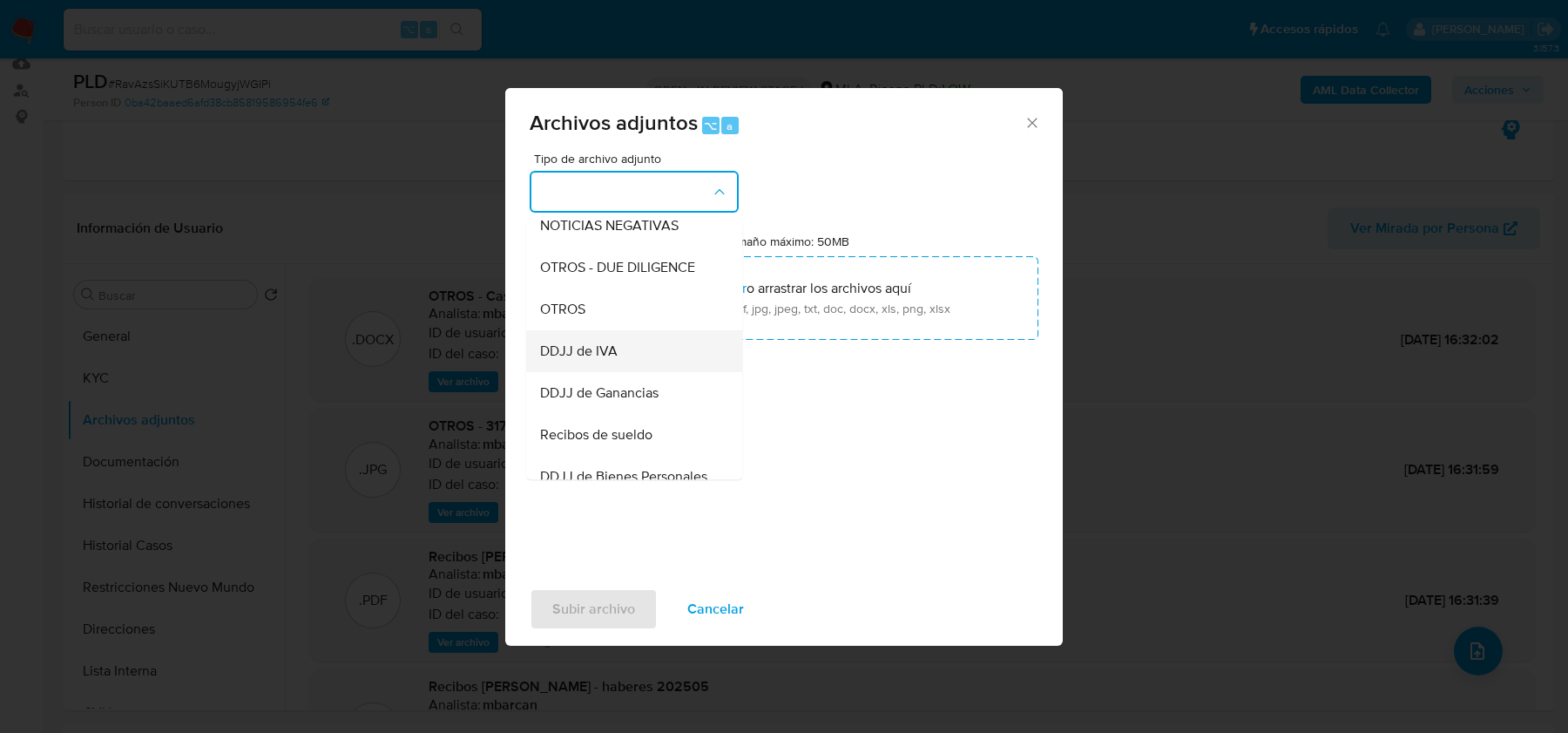
scroll to position [270, 0]
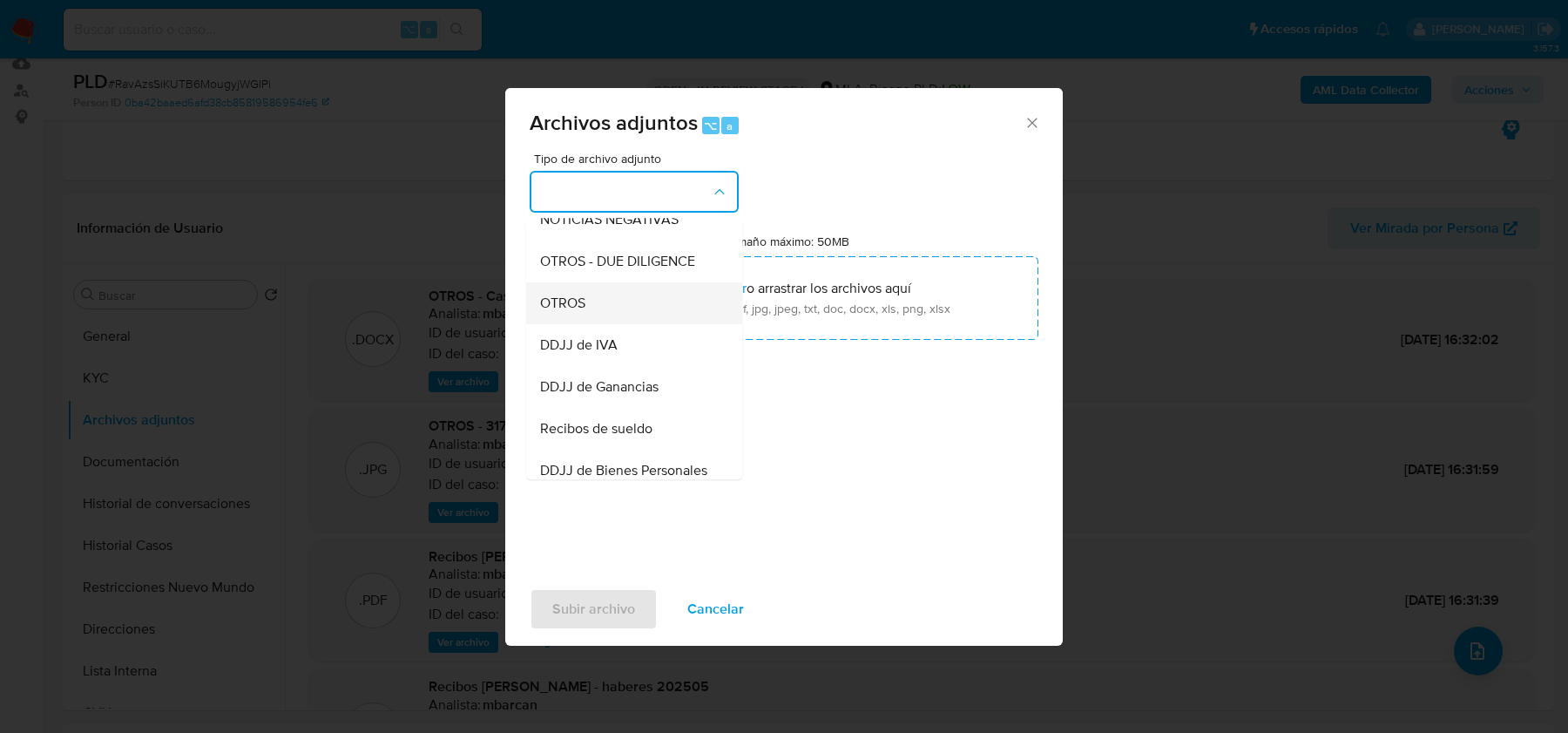
click at [576, 311] on span "OTROS" at bounding box center [562, 303] width 45 height 17
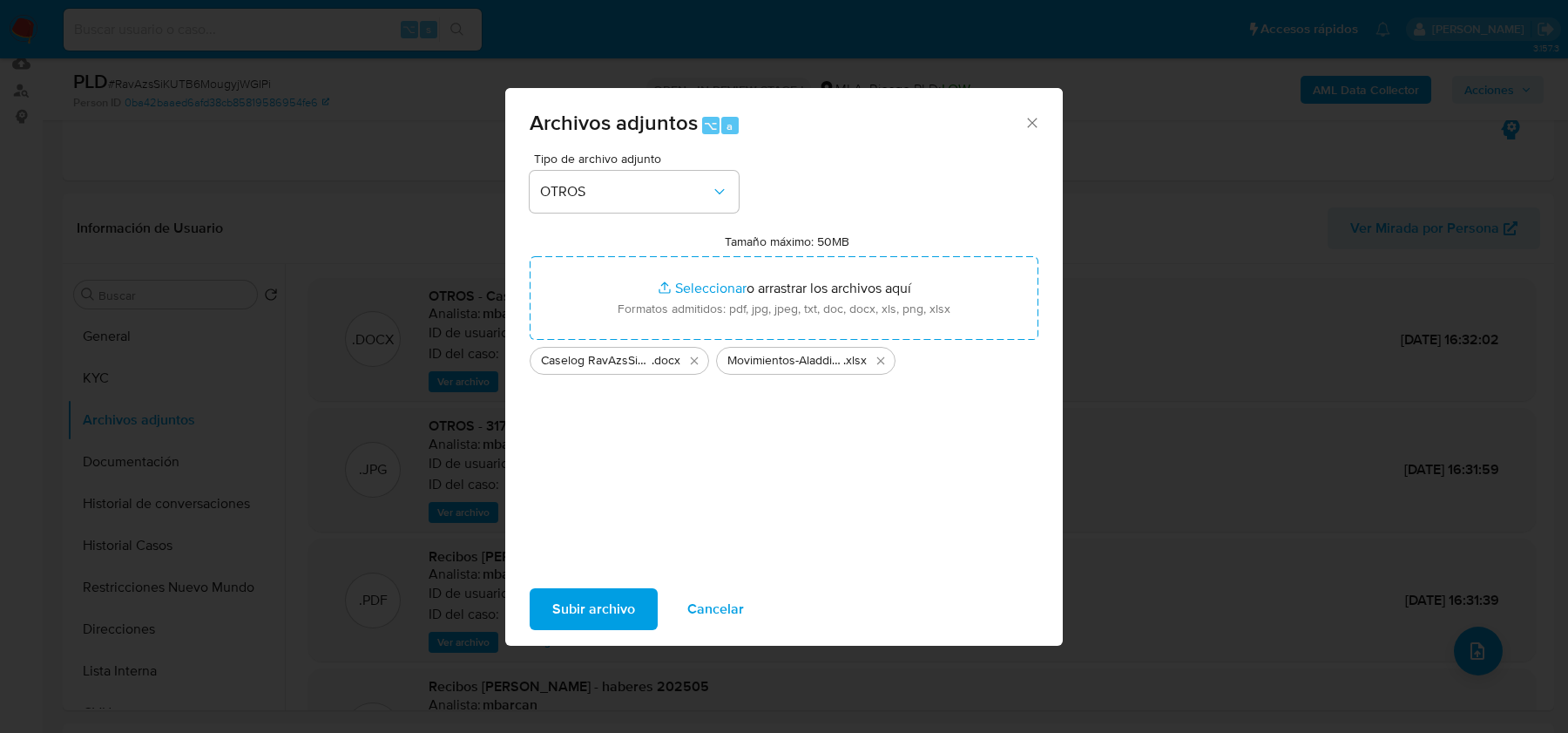
click at [613, 602] on span "Subir archivo" at bounding box center [594, 610] width 83 height 39
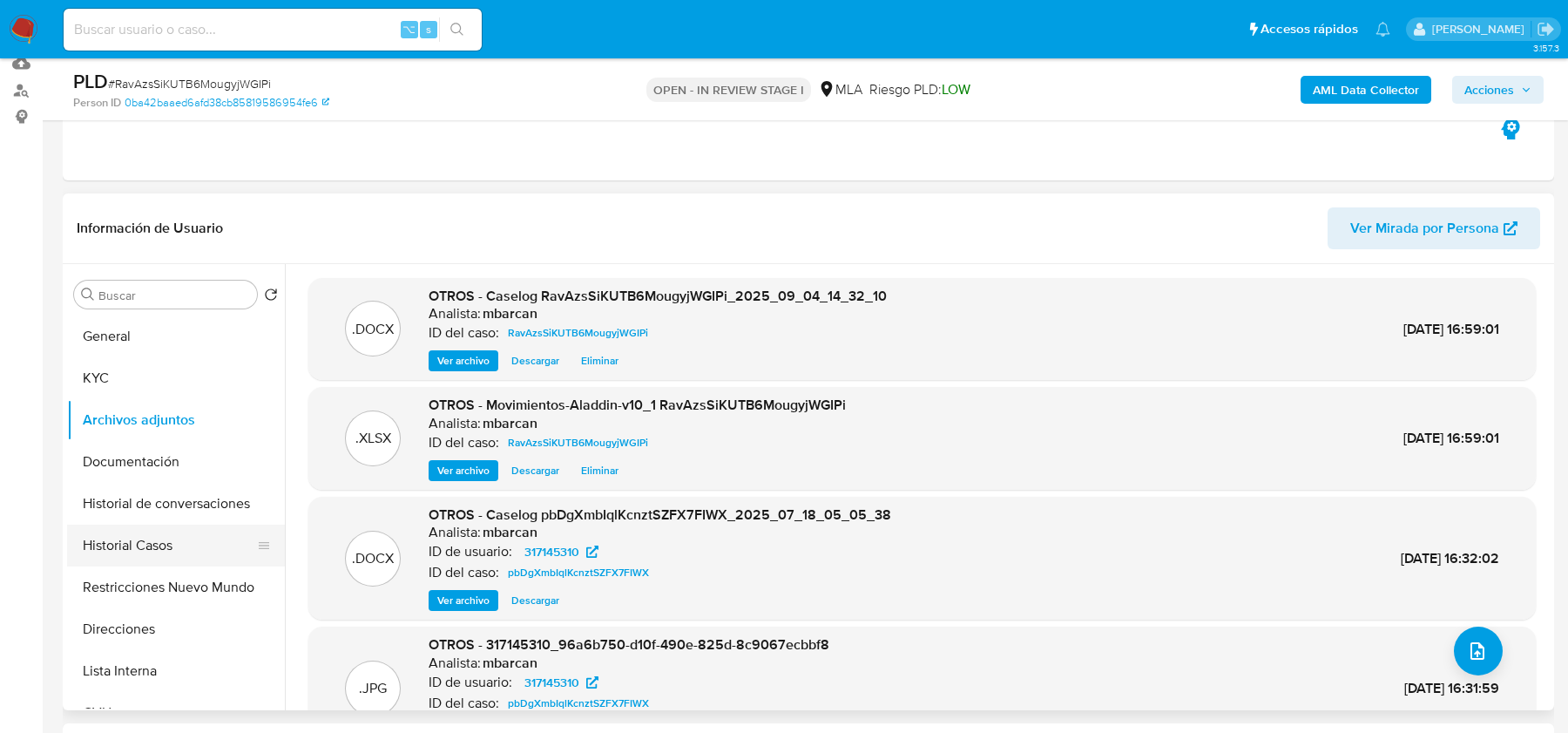
click at [125, 536] on button "Historial Casos" at bounding box center [169, 545] width 203 height 41
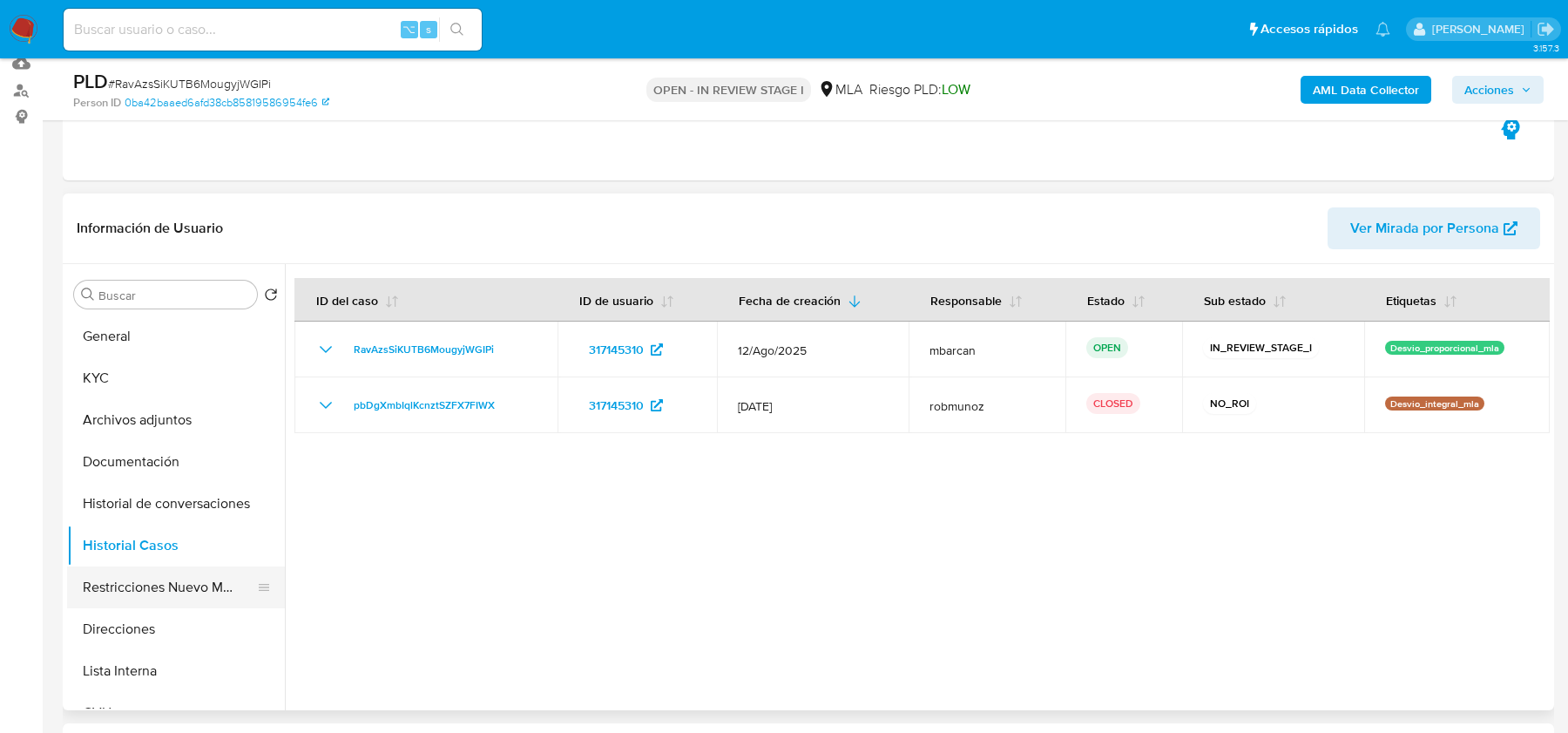
click at [166, 580] on button "Restricciones Nuevo Mundo" at bounding box center [169, 586] width 203 height 41
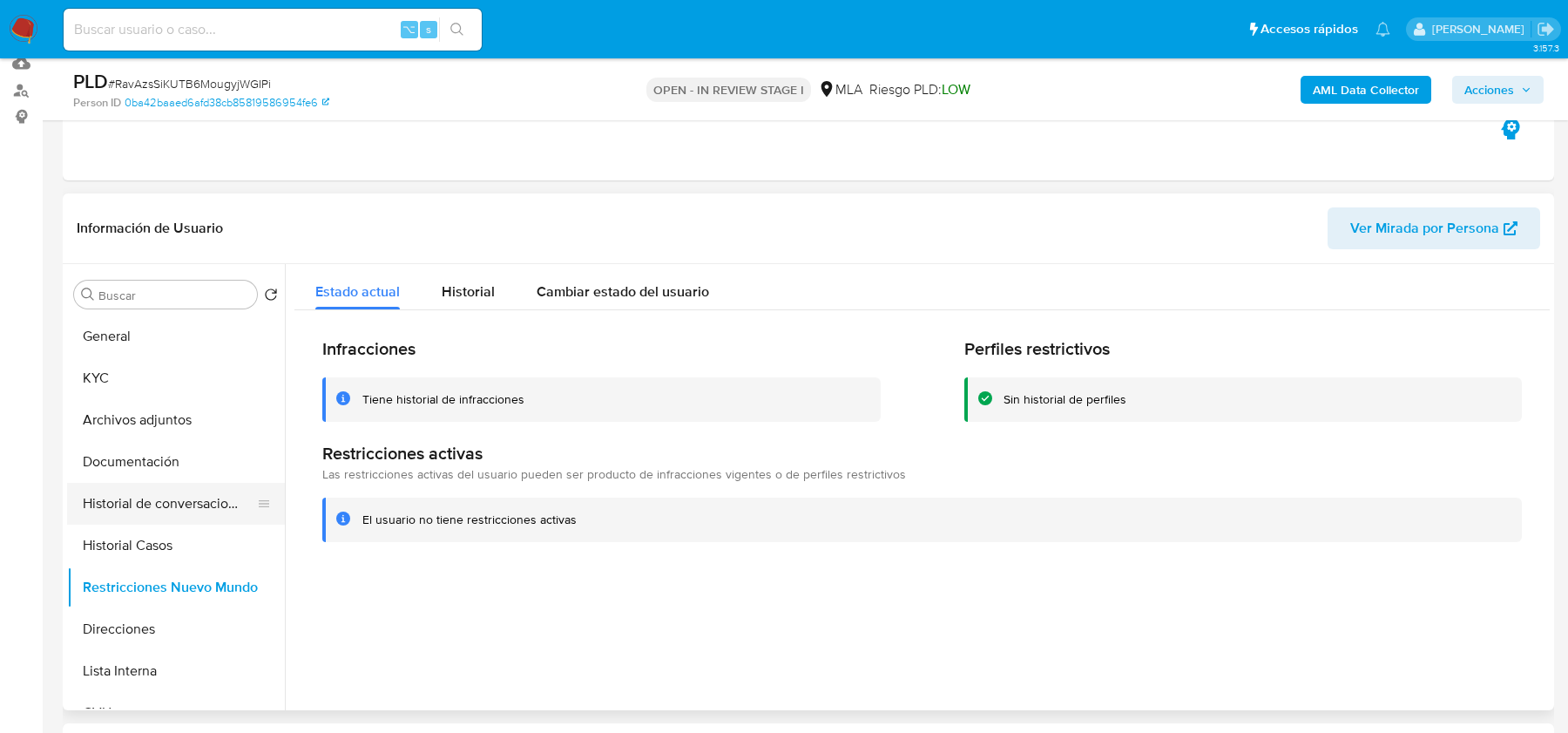
click at [157, 493] on button "Historial de conversaciones" at bounding box center [169, 502] width 203 height 41
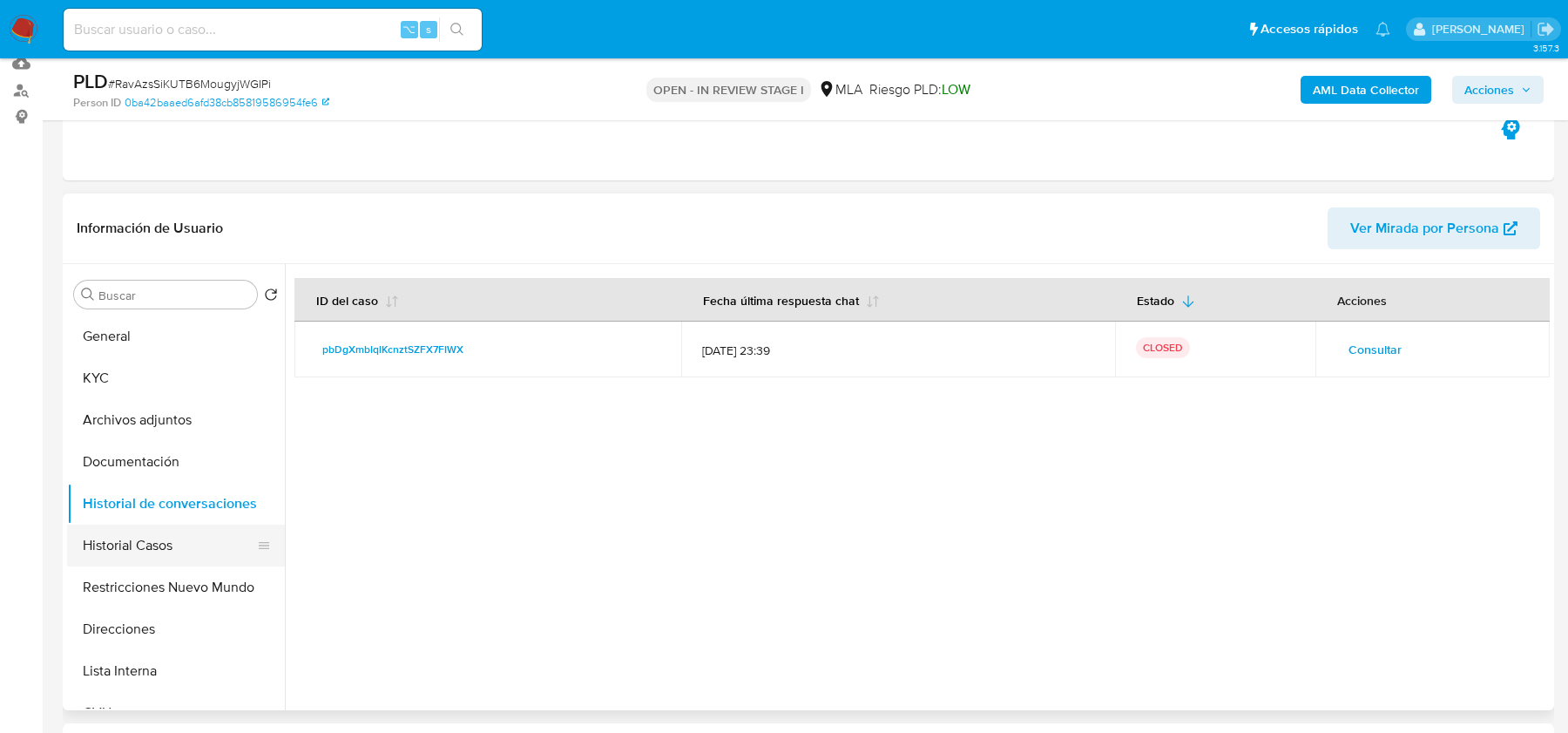
click at [146, 534] on button "Historial Casos" at bounding box center [169, 545] width 203 height 41
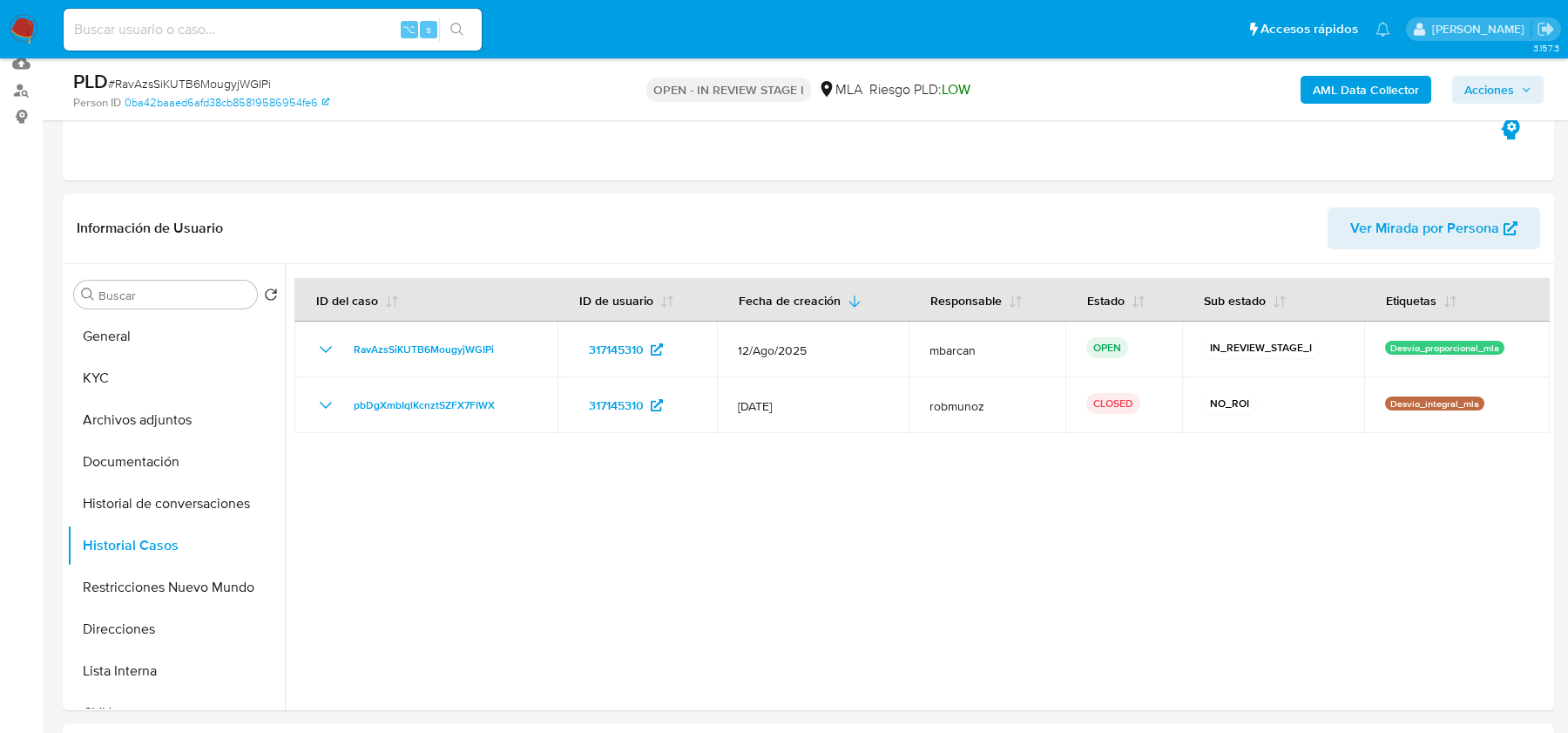
click at [1504, 81] on span "Acciones" at bounding box center [1489, 90] width 49 height 28
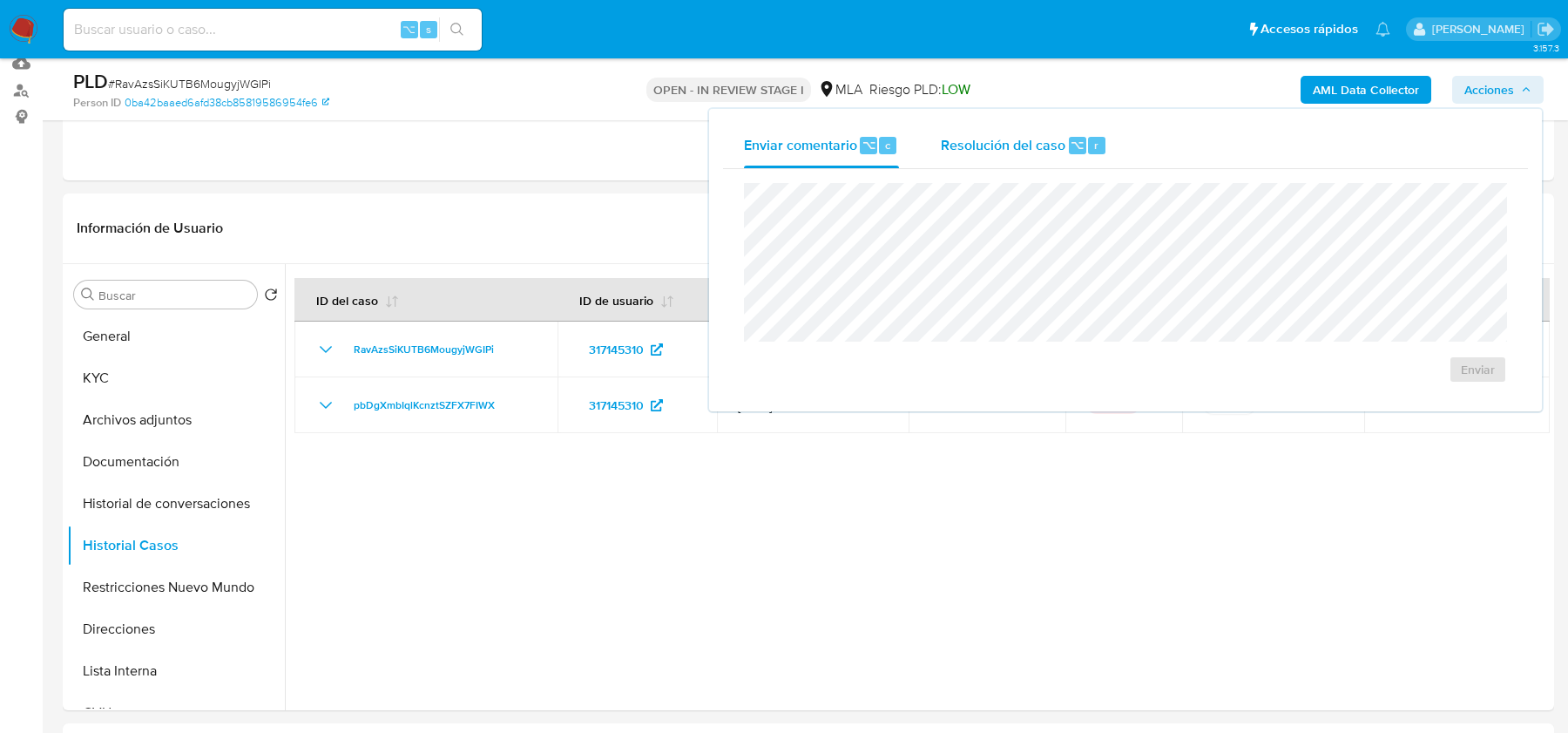
click at [1110, 137] on button "Resolución del caso ⌥ r" at bounding box center [1024, 145] width 208 height 45
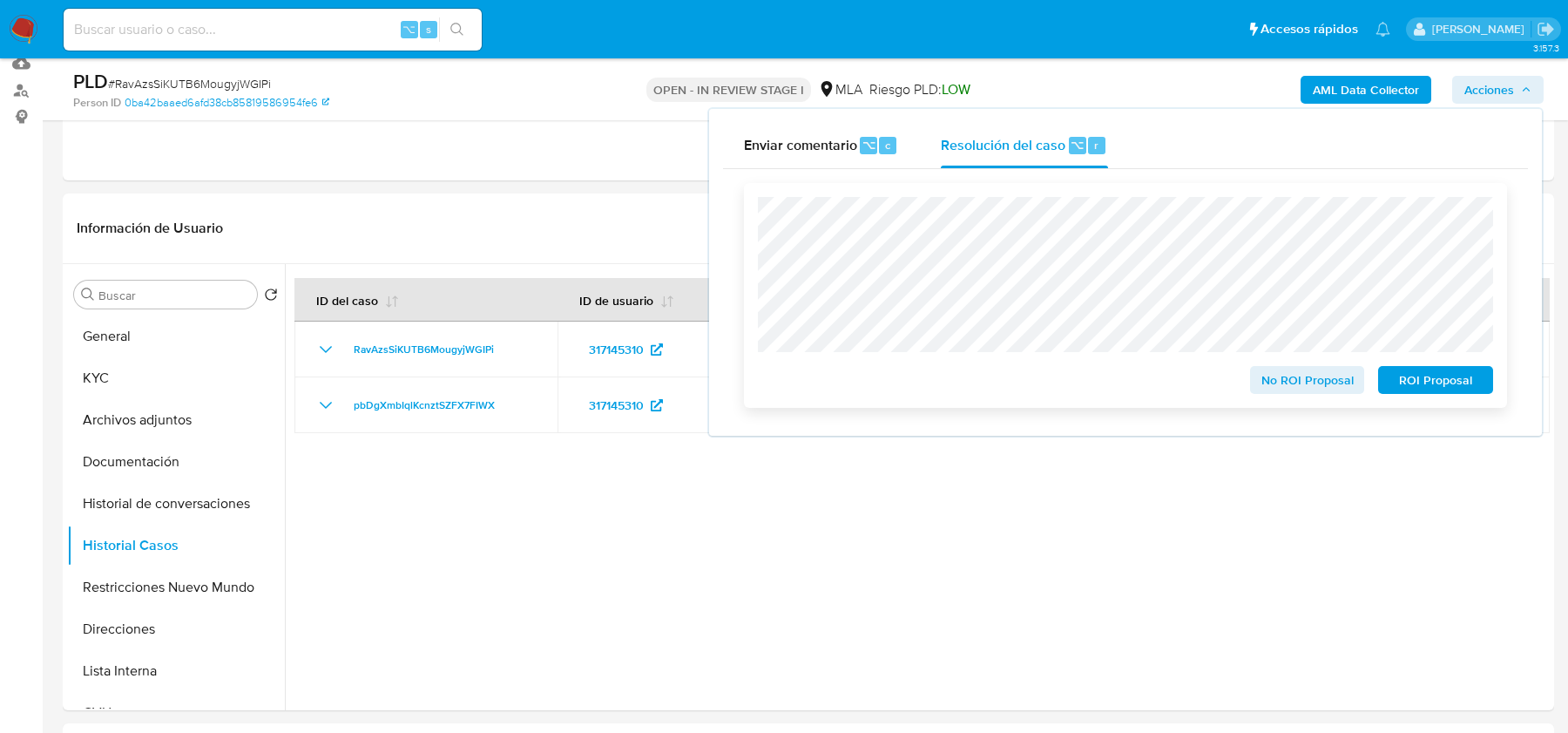
click at [1271, 378] on span "No ROI Proposal" at bounding box center [1308, 379] width 91 height 24
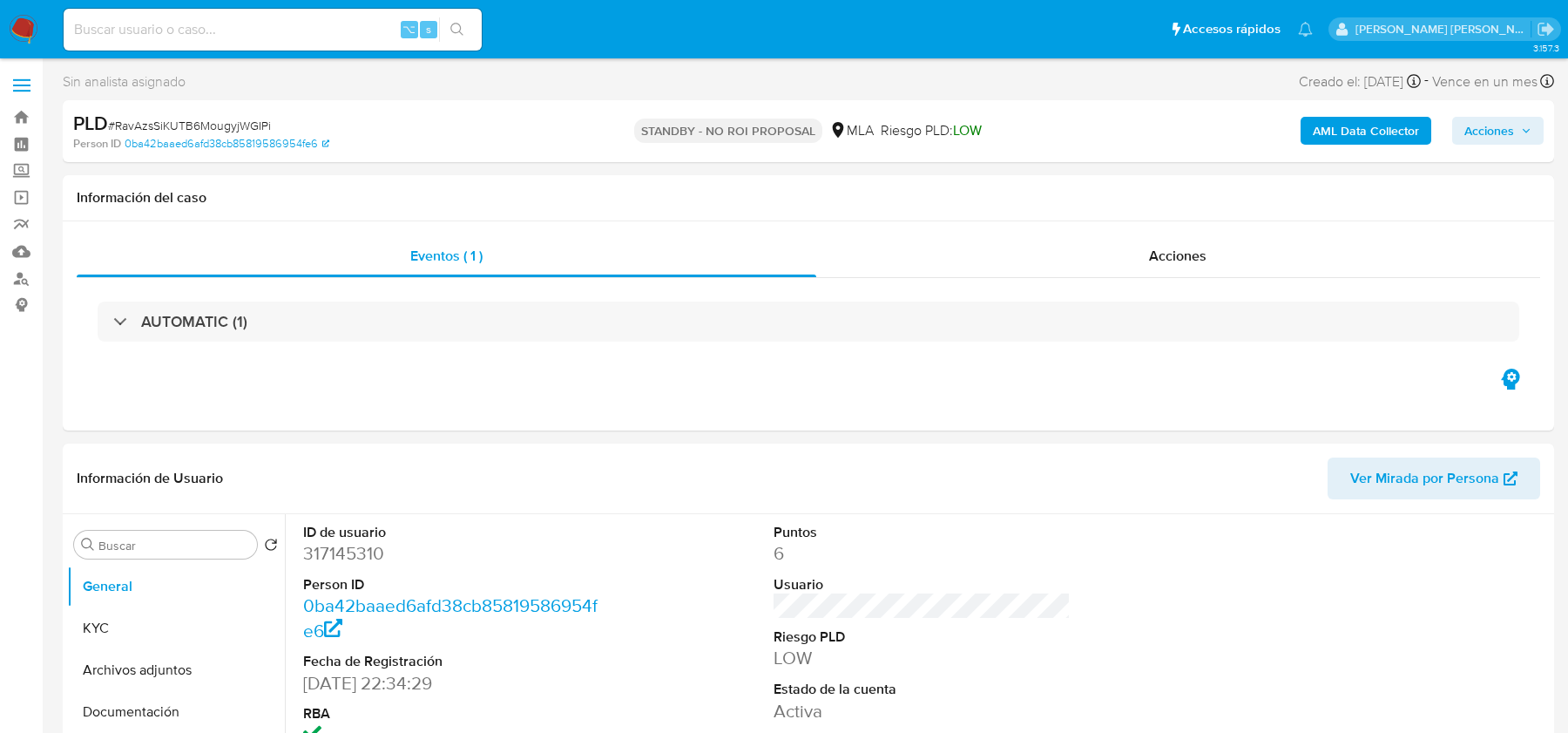
select select "10"
